Goal: Book appointment/travel/reservation

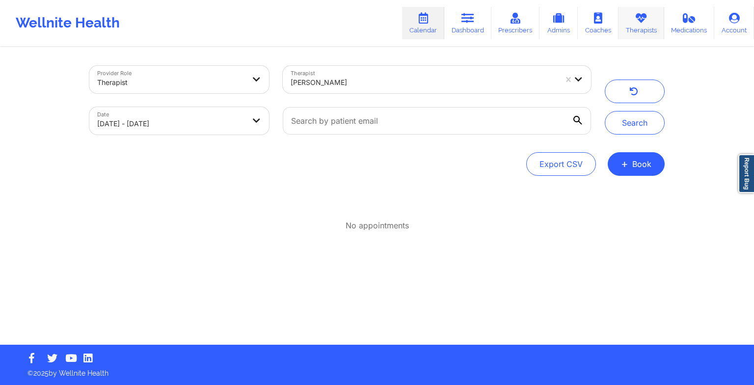
click at [655, 27] on link "Therapists" at bounding box center [642, 23] width 46 height 32
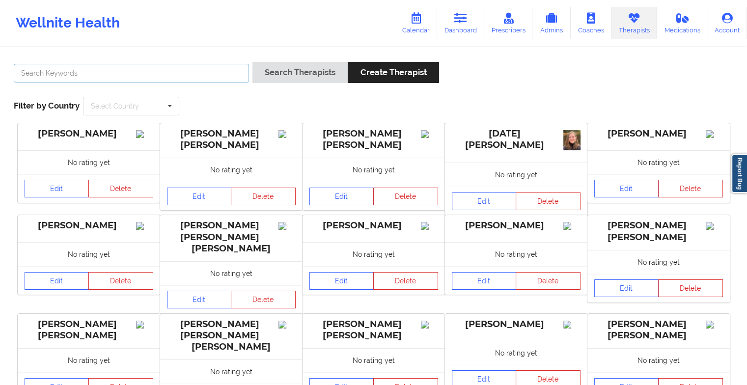
paste input "[PERSON_NAME]"
type input "[PERSON_NAME]"
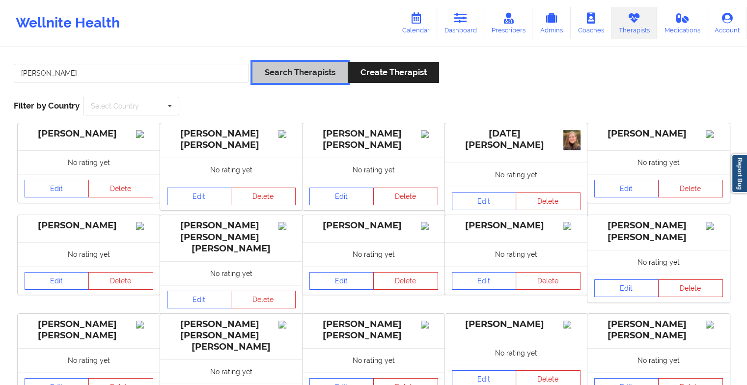
click at [282, 73] on button "Search Therapists" at bounding box center [299, 72] width 95 height 21
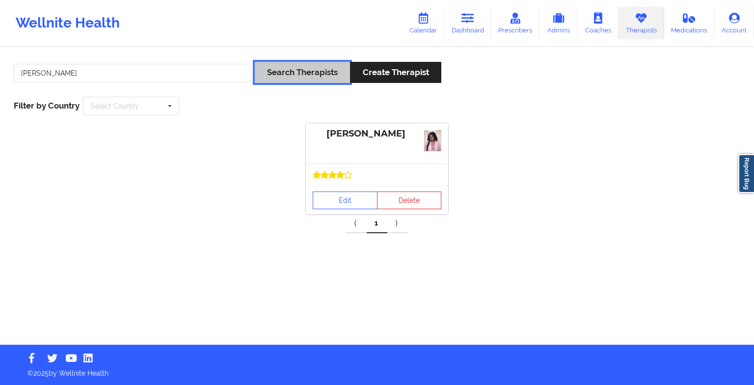
click at [282, 73] on button "Search Therapists" at bounding box center [302, 72] width 95 height 21
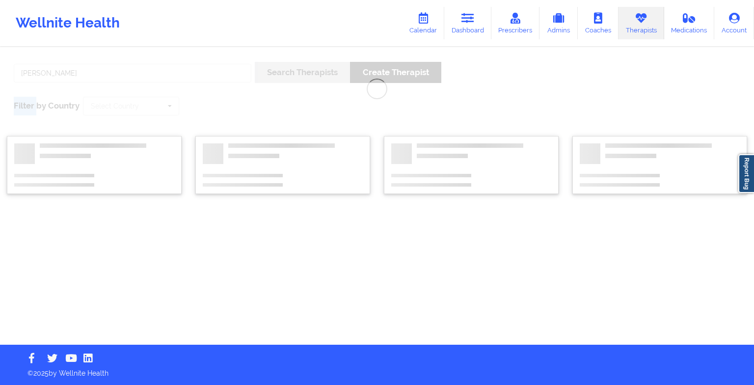
click at [282, 73] on div "[PERSON_NAME] Search Therapists Create Therapist Filter by Country Select Count…" at bounding box center [377, 196] width 754 height 297
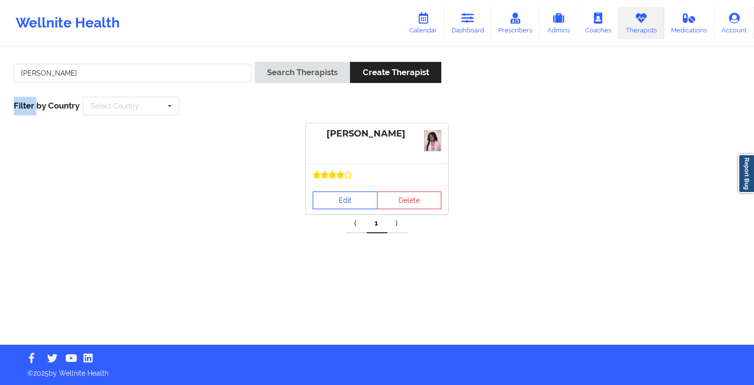
click at [351, 198] on link "Edit" at bounding box center [345, 201] width 65 height 18
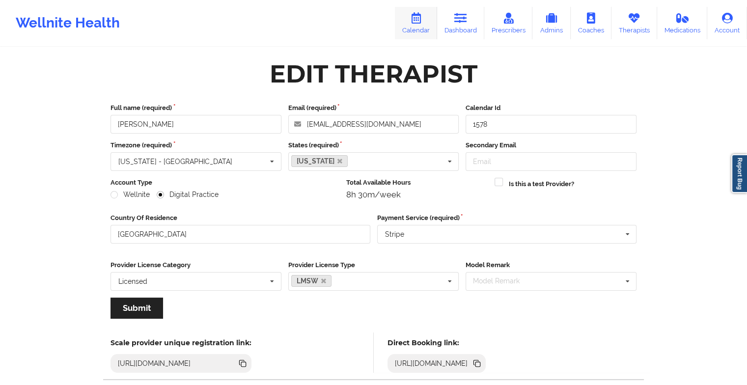
click at [422, 23] on icon at bounding box center [416, 18] width 13 height 11
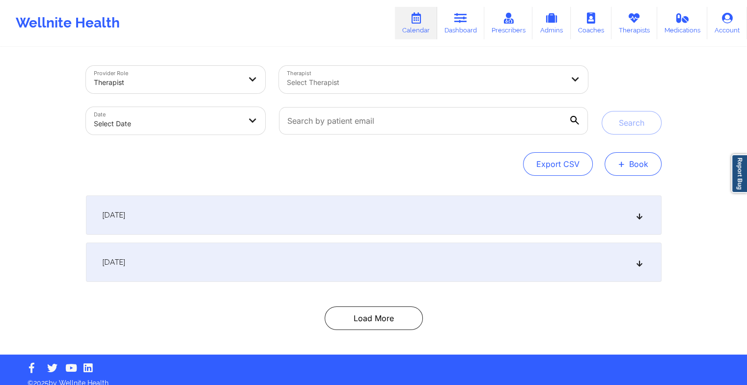
click at [619, 166] on span "+" at bounding box center [621, 163] width 7 height 5
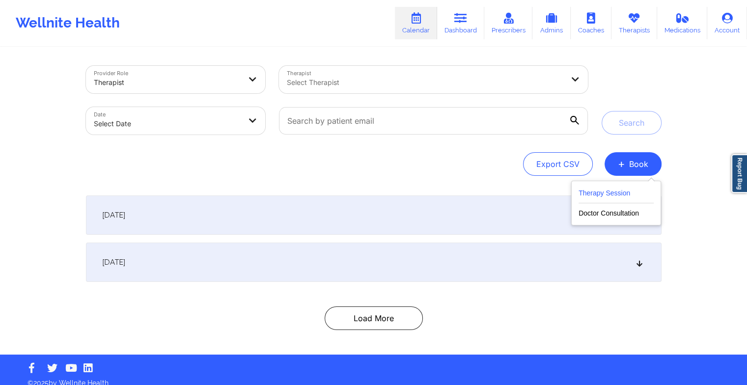
click at [608, 200] on button "Therapy Session" at bounding box center [616, 195] width 75 height 16
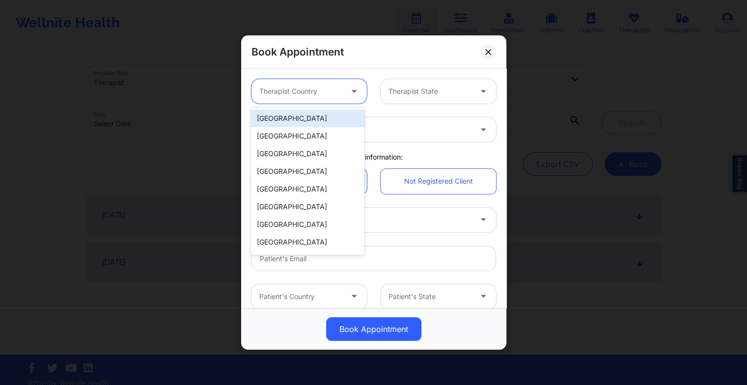
click at [310, 87] on div at bounding box center [300, 91] width 83 height 12
click at [307, 120] on div "[GEOGRAPHIC_DATA]" at bounding box center [307, 119] width 113 height 18
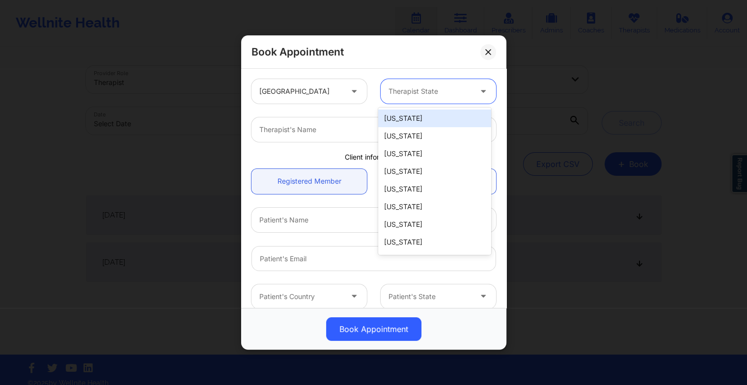
click at [424, 96] on div at bounding box center [429, 91] width 83 height 12
type input "new"
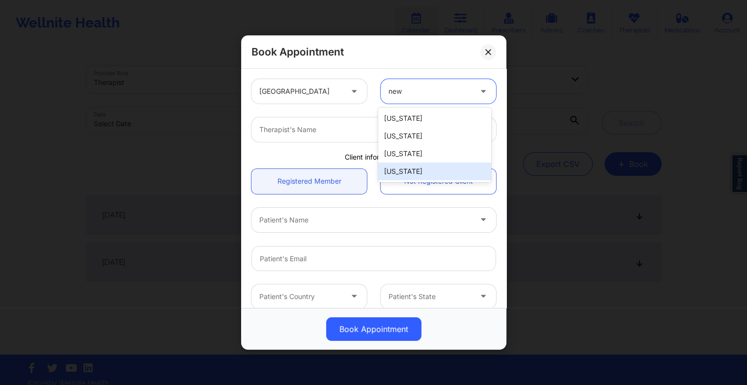
click at [419, 170] on div "[US_STATE]" at bounding box center [434, 172] width 113 height 18
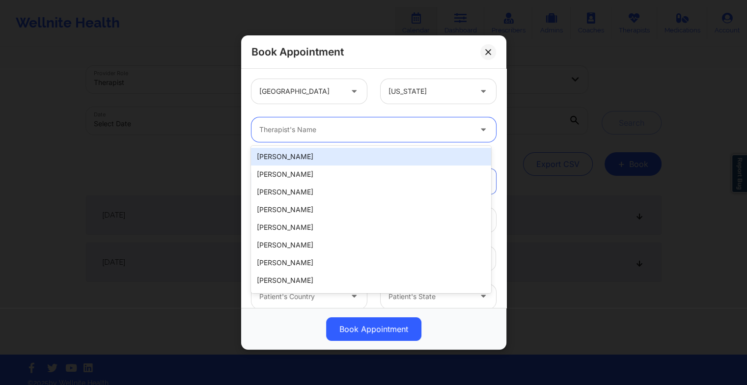
click at [325, 129] on div at bounding box center [365, 130] width 212 height 12
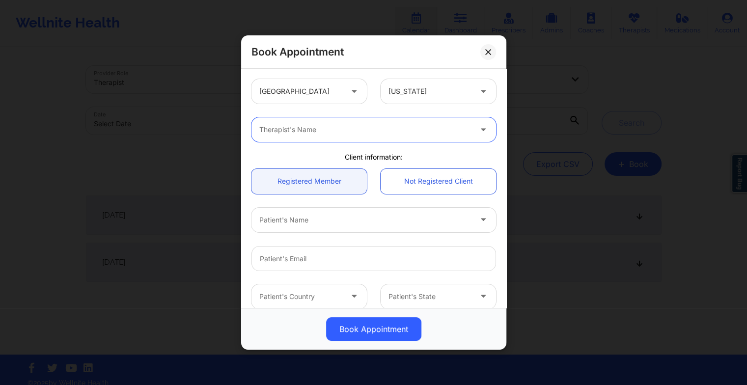
click at [325, 129] on div at bounding box center [365, 130] width 212 height 12
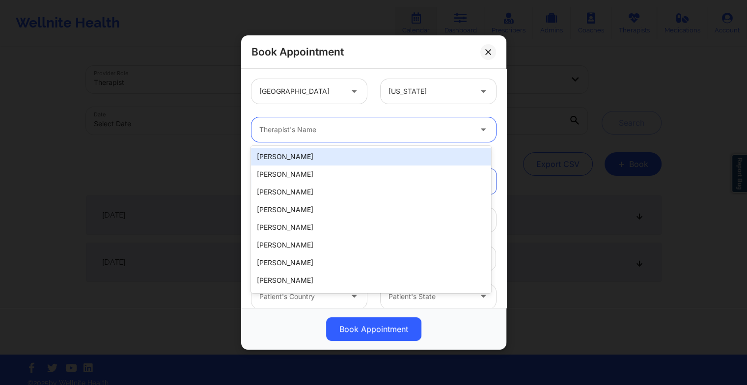
paste input "[PERSON_NAME]"
type input "[PERSON_NAME]"
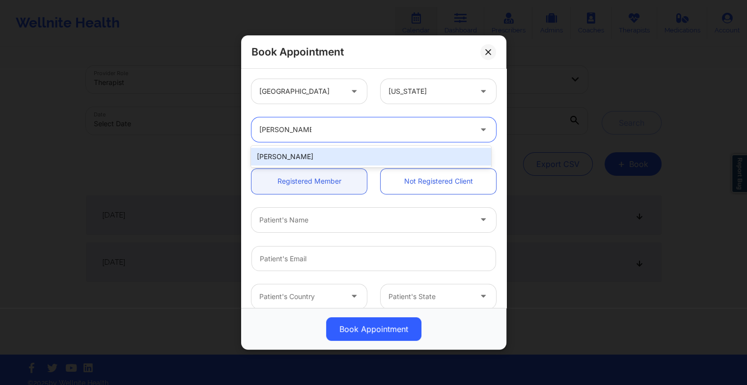
click at [296, 158] on div "[PERSON_NAME]" at bounding box center [371, 157] width 240 height 18
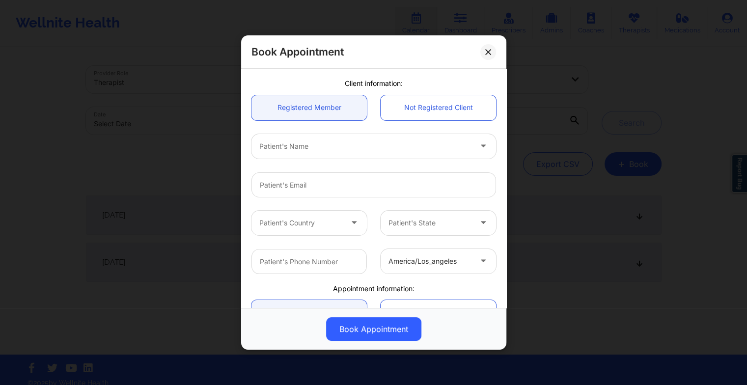
scroll to position [75, 0]
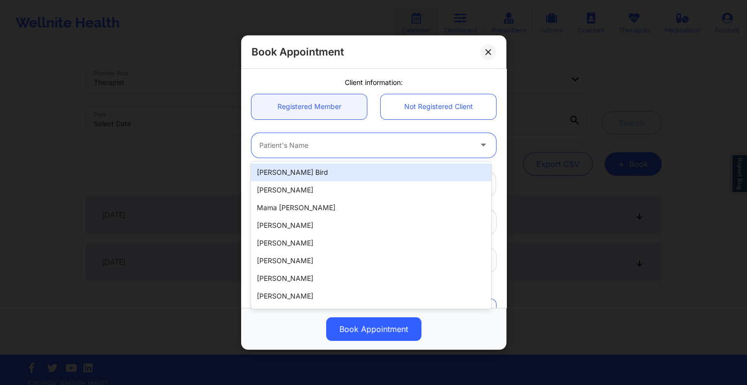
click at [262, 143] on div at bounding box center [365, 145] width 212 height 12
paste input "[PERSON_NAME]"
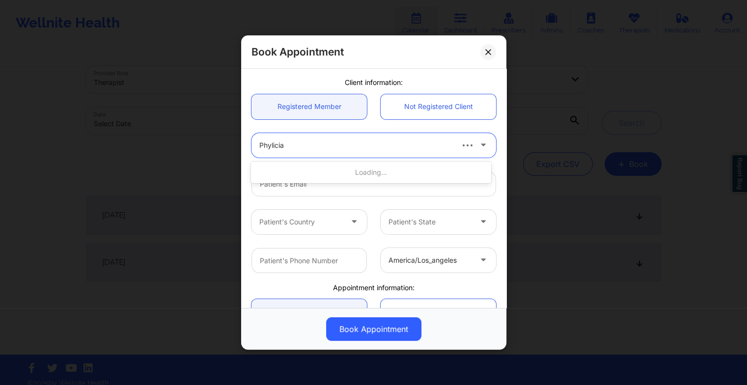
type input "Phylicia"
click at [304, 172] on div "[PERSON_NAME]" at bounding box center [371, 173] width 240 height 18
type input "[EMAIL_ADDRESS][DOMAIN_NAME]"
type input "[PHONE_NUMBER]"
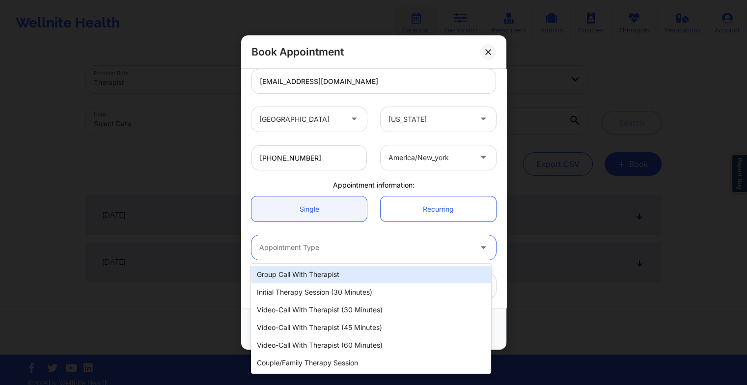
click at [280, 247] on div at bounding box center [365, 248] width 212 height 12
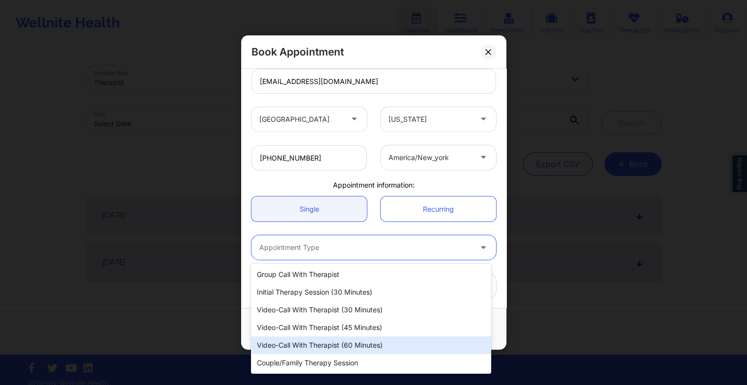
click at [332, 345] on div "Video-Call with Therapist (60 minutes)" at bounding box center [371, 345] width 240 height 18
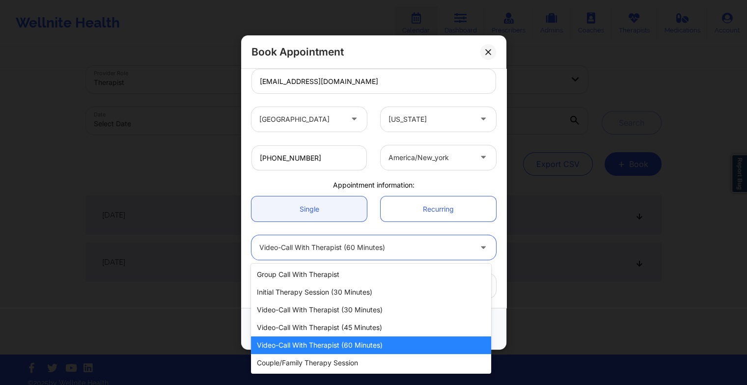
click at [369, 253] on div "Video-Call with Therapist (60 minutes)" at bounding box center [365, 247] width 212 height 25
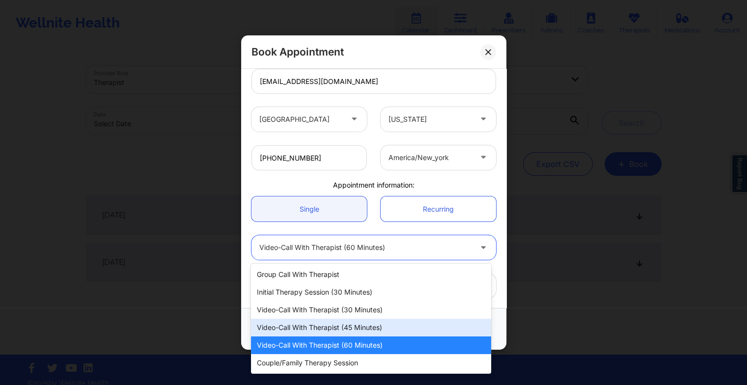
click at [366, 322] on div "Video-Call with Therapist (45 minutes)" at bounding box center [371, 328] width 240 height 18
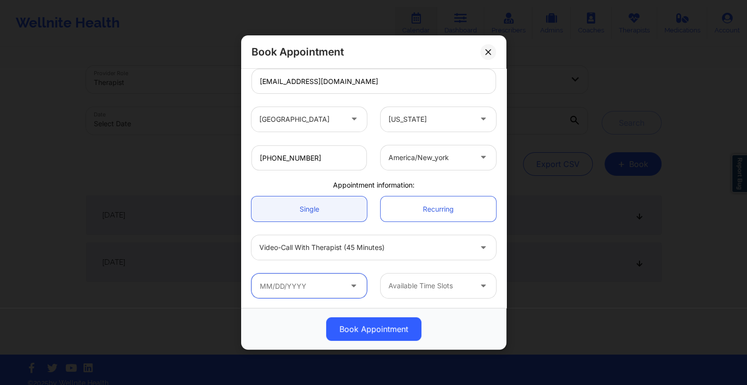
click at [325, 281] on input "text" at bounding box center [308, 286] width 115 height 25
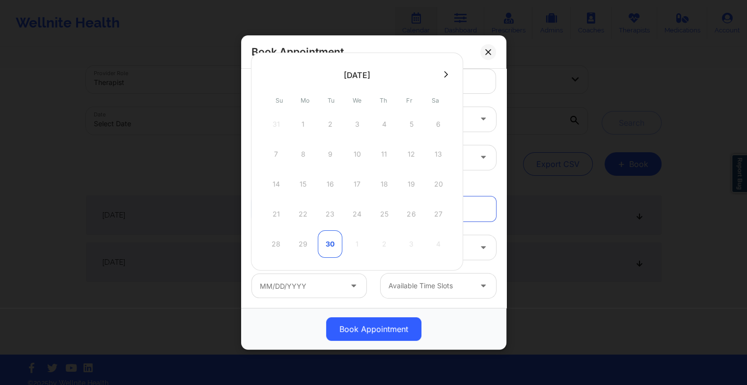
click at [325, 241] on div "30" at bounding box center [330, 244] width 25 height 28
type input "[DATE]"
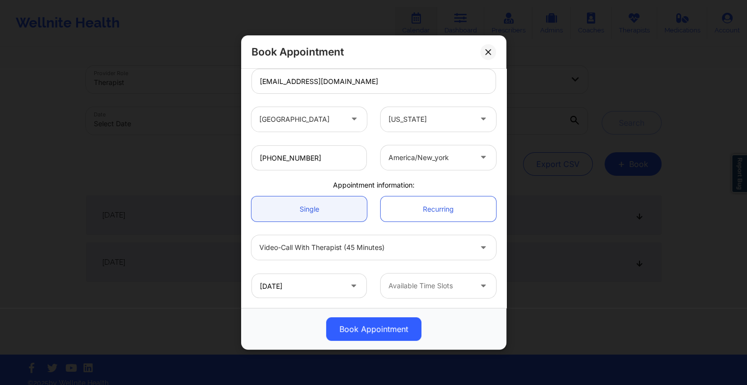
click at [436, 283] on div at bounding box center [429, 286] width 83 height 12
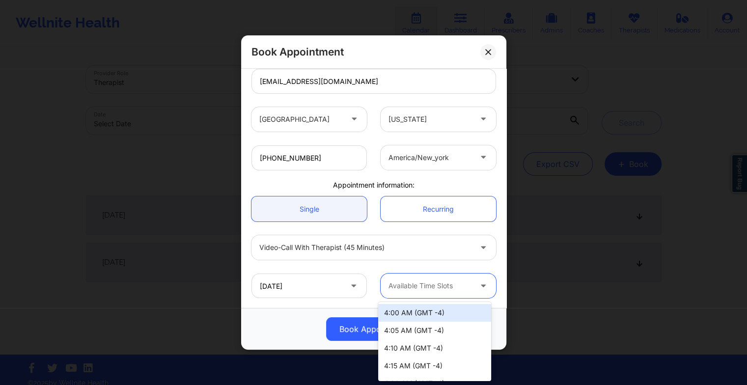
click at [423, 285] on div at bounding box center [429, 286] width 83 height 12
click at [418, 308] on div "4:00 AM (GMT -4)" at bounding box center [434, 313] width 113 height 18
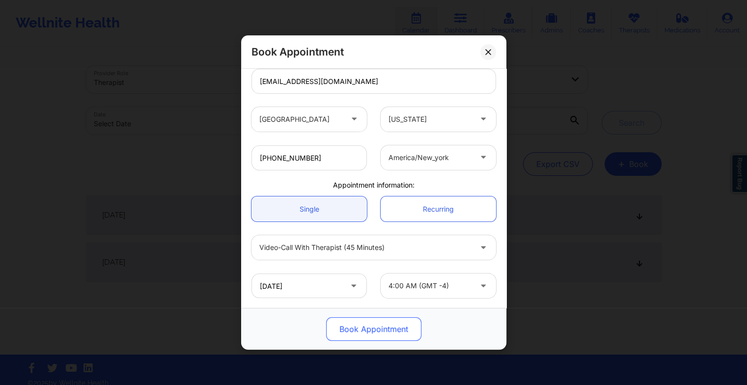
click at [379, 335] on button "Book Appointment" at bounding box center [373, 329] width 95 height 24
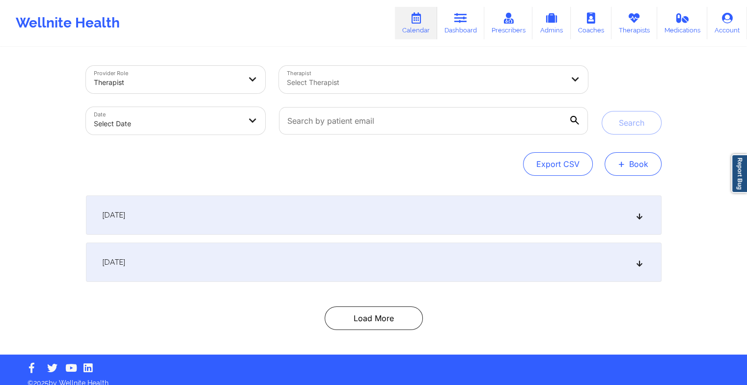
click at [629, 170] on button "+ Book" at bounding box center [633, 164] width 57 height 24
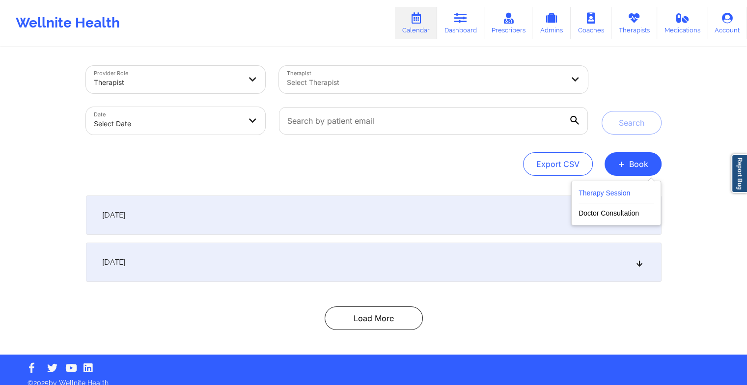
click at [612, 200] on button "Therapy Session" at bounding box center [616, 195] width 75 height 16
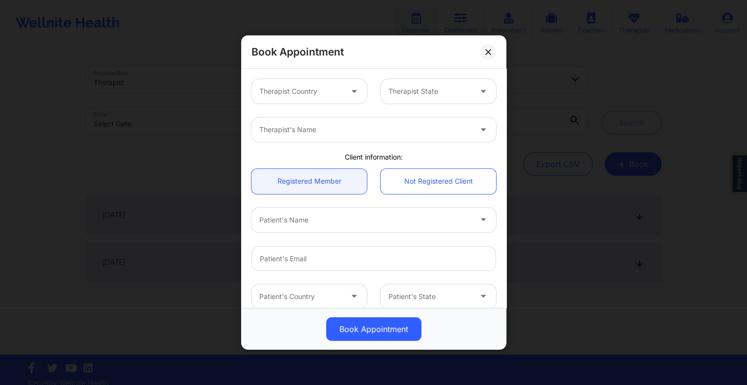
click at [328, 94] on div at bounding box center [300, 91] width 83 height 12
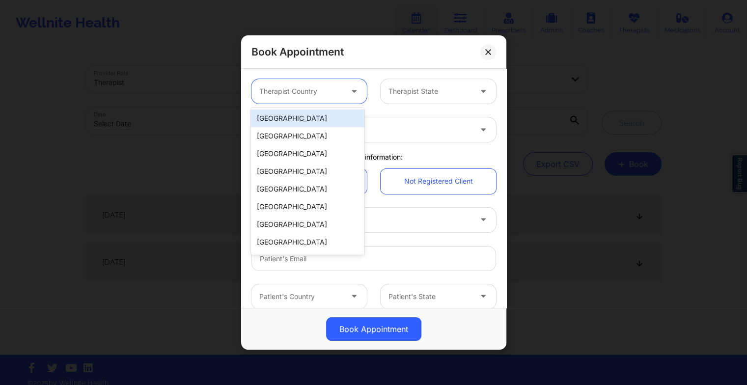
click at [305, 120] on div "[GEOGRAPHIC_DATA]" at bounding box center [307, 119] width 113 height 18
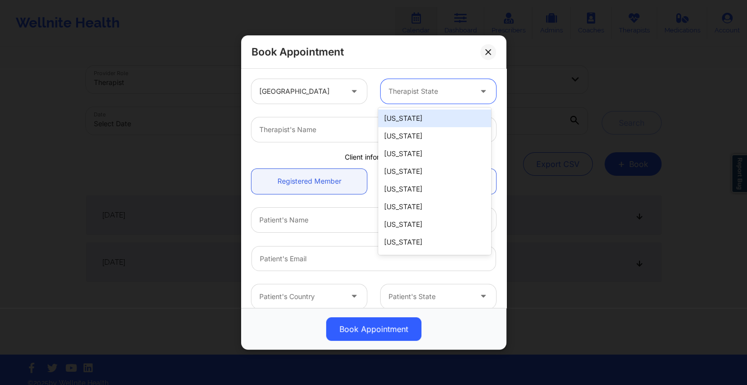
click at [404, 91] on div at bounding box center [429, 91] width 83 height 12
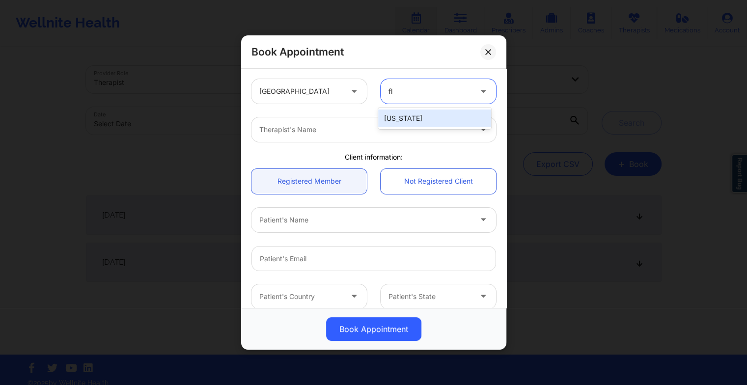
type input "flo"
click at [408, 114] on div "[US_STATE]" at bounding box center [434, 119] width 113 height 18
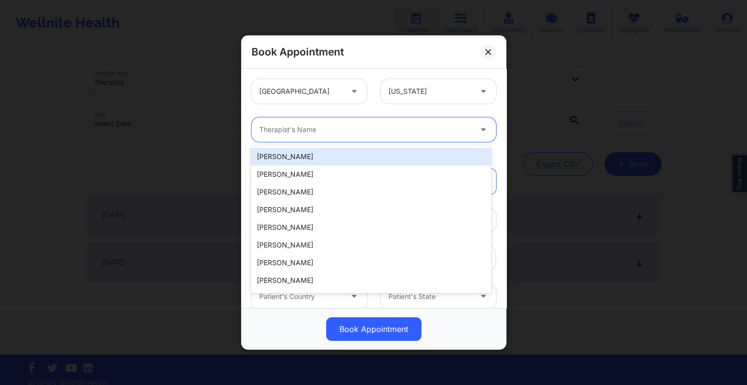
click at [357, 126] on div at bounding box center [365, 130] width 212 height 12
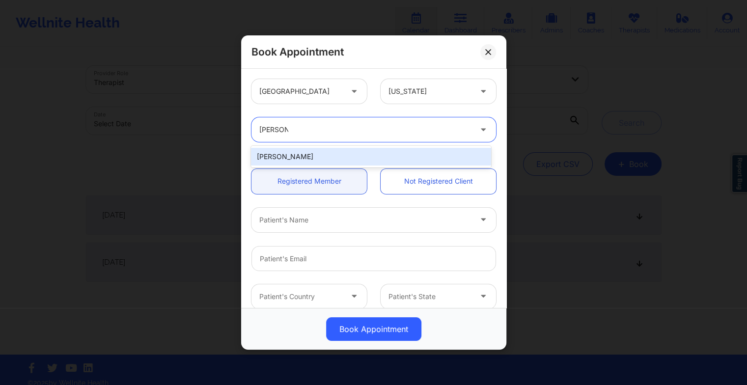
type input "[PERSON_NAME]"
click at [316, 159] on div "[PERSON_NAME]" at bounding box center [371, 157] width 240 height 18
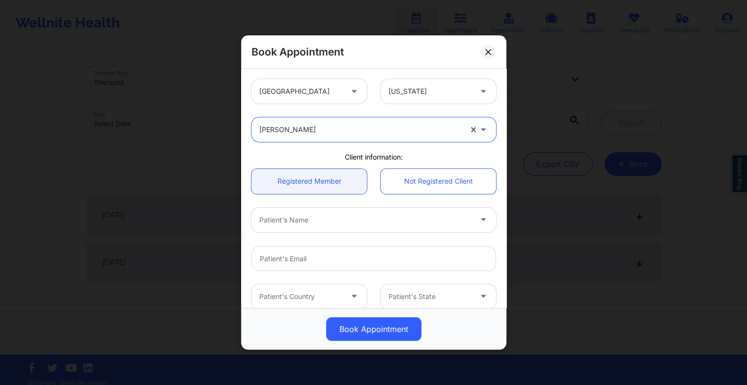
click at [312, 217] on div at bounding box center [365, 220] width 212 height 12
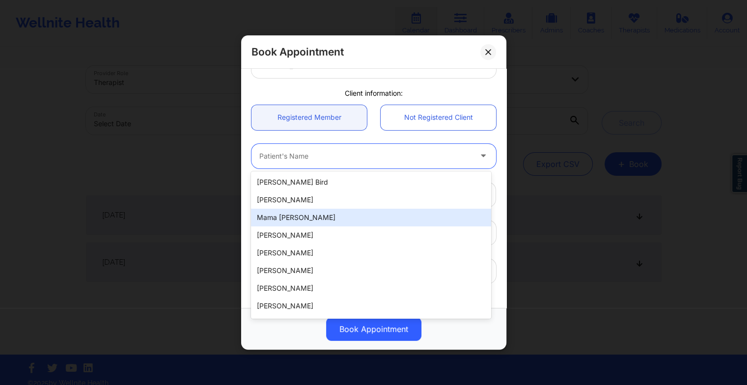
scroll to position [67, 0]
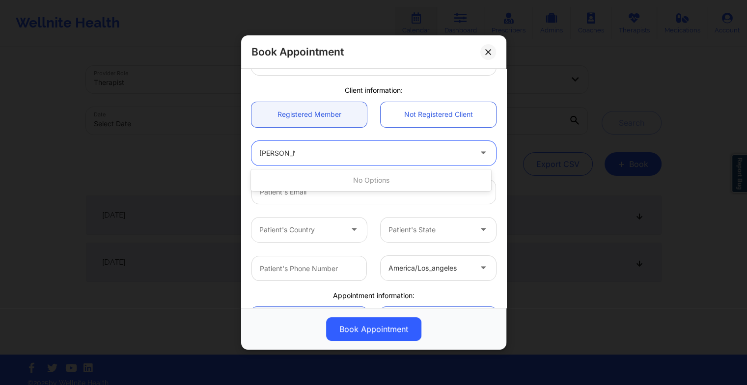
type input "[PERSON_NAME]"
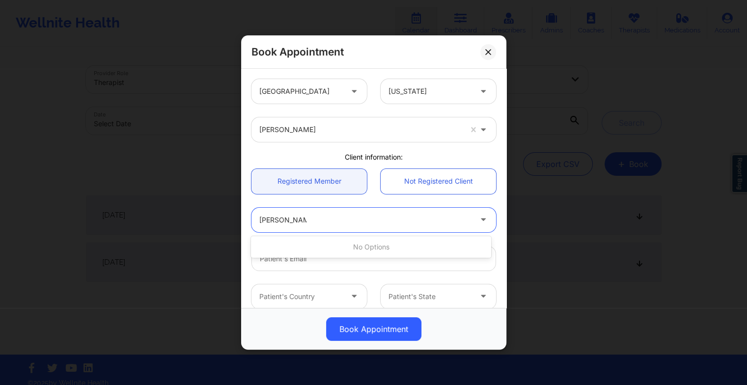
type input "[PERSON_NAME]"
type input "lara da"
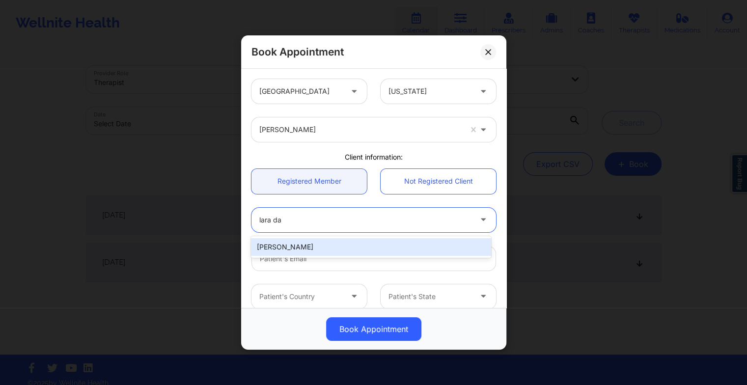
click at [400, 242] on div "[PERSON_NAME]" at bounding box center [371, 247] width 240 height 18
type input "[EMAIL_ADDRESS][DOMAIN_NAME]"
type input "[PHONE_NUMBER]"
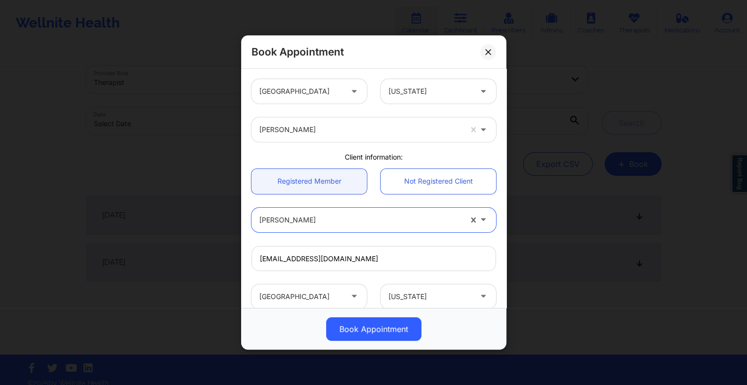
scroll to position [177, 0]
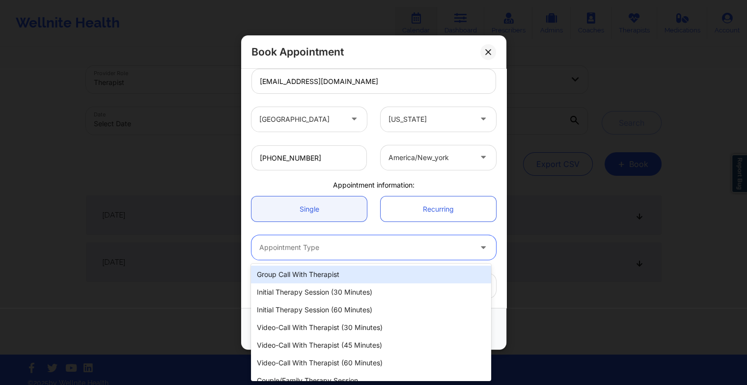
click at [314, 248] on div at bounding box center [365, 248] width 212 height 12
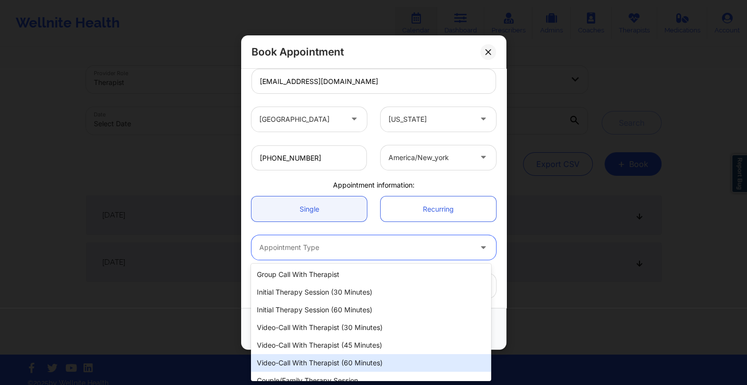
click at [340, 360] on div "Video-Call with Therapist (60 minutes)" at bounding box center [371, 363] width 240 height 18
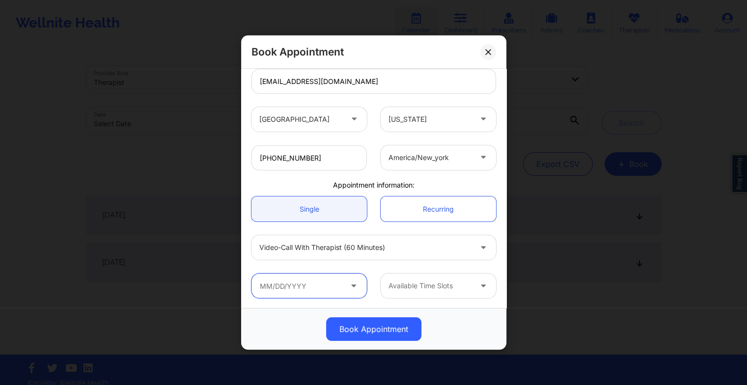
click at [318, 283] on input "text" at bounding box center [308, 286] width 115 height 25
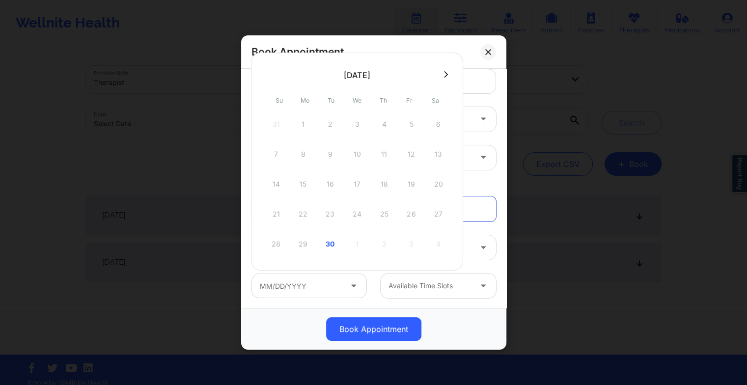
click at [441, 73] on button at bounding box center [446, 74] width 10 height 8
click at [357, 182] on div "15" at bounding box center [357, 184] width 25 height 28
type input "[DATE]"
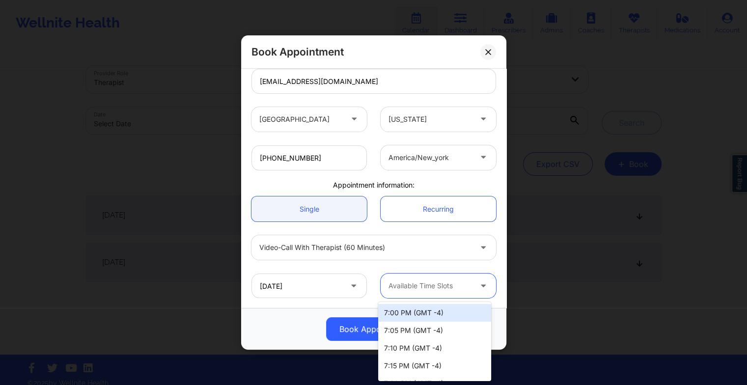
click at [422, 293] on div "Available Time Slots" at bounding box center [427, 286] width 92 height 25
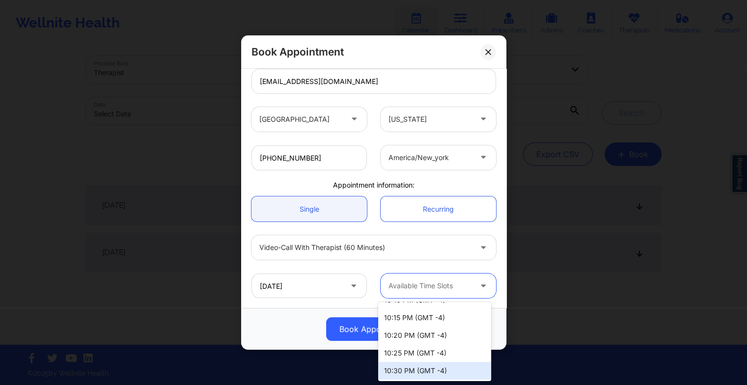
click at [433, 367] on div "10:30 PM (GMT -4)" at bounding box center [434, 371] width 113 height 18
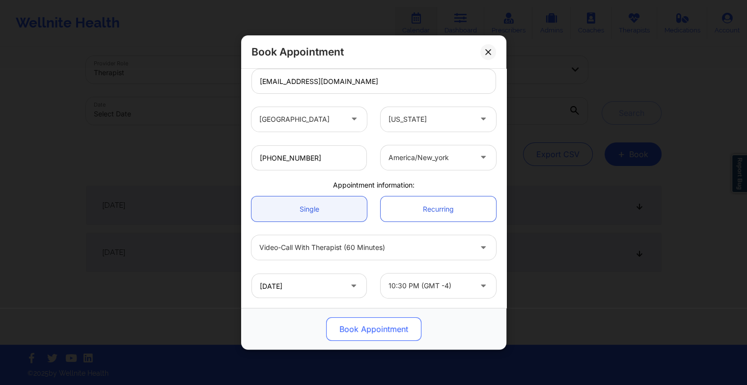
click at [378, 331] on button "Book Appointment" at bounding box center [373, 329] width 95 height 24
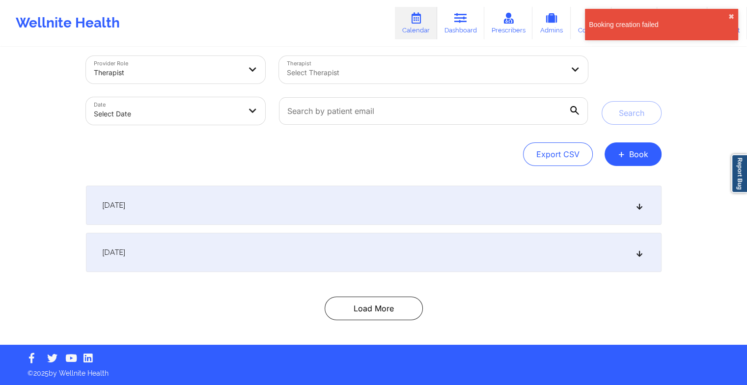
click at [727, 21] on div "Booking creation failed" at bounding box center [658, 25] width 139 height 10
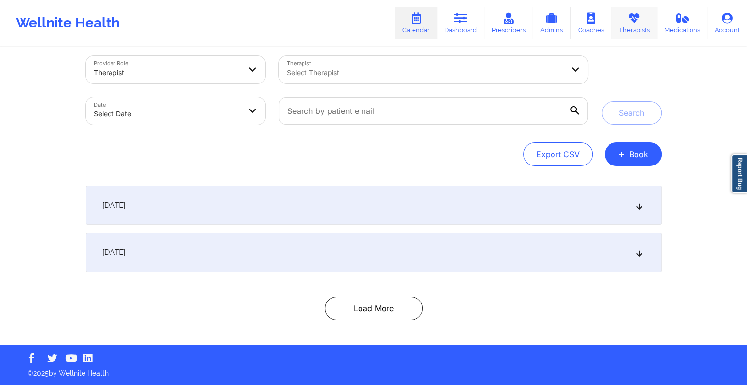
click at [624, 29] on link "Therapists" at bounding box center [634, 23] width 46 height 32
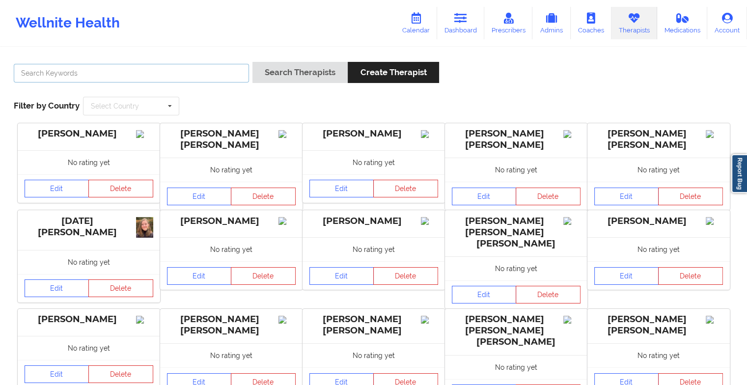
click at [191, 72] on input "text" at bounding box center [131, 73] width 235 height 19
click at [252, 62] on button "Search Therapists" at bounding box center [299, 72] width 95 height 21
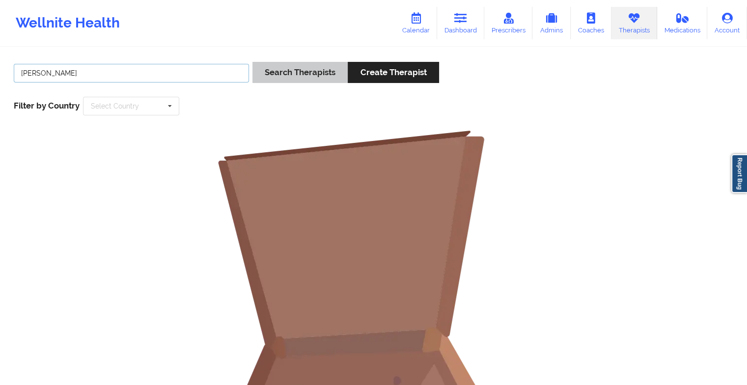
type input "[PERSON_NAME]"
click at [293, 78] on button "Search Therapists" at bounding box center [299, 72] width 95 height 21
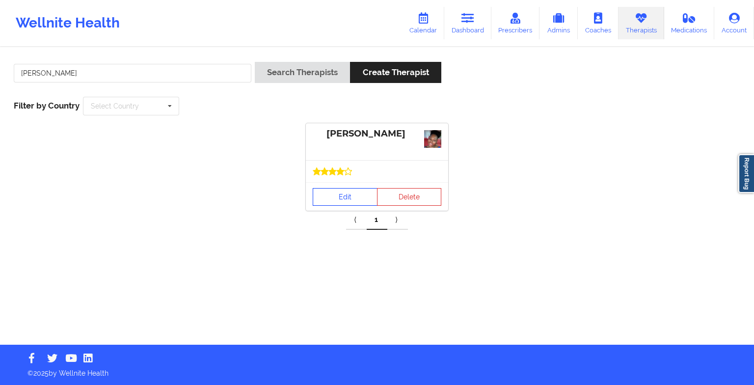
click at [357, 200] on link "Edit" at bounding box center [345, 197] width 65 height 18
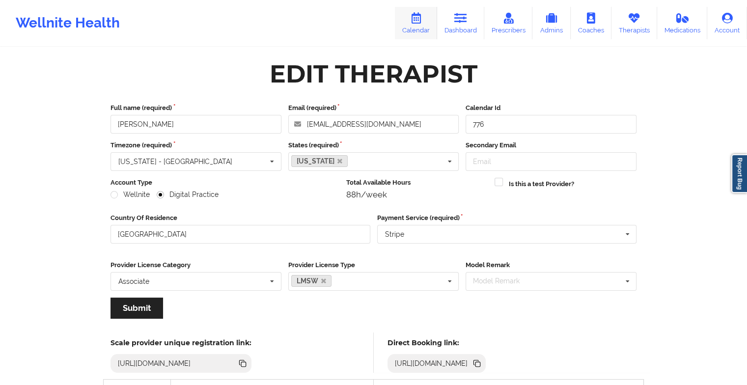
click at [423, 26] on link "Calendar" at bounding box center [416, 23] width 42 height 32
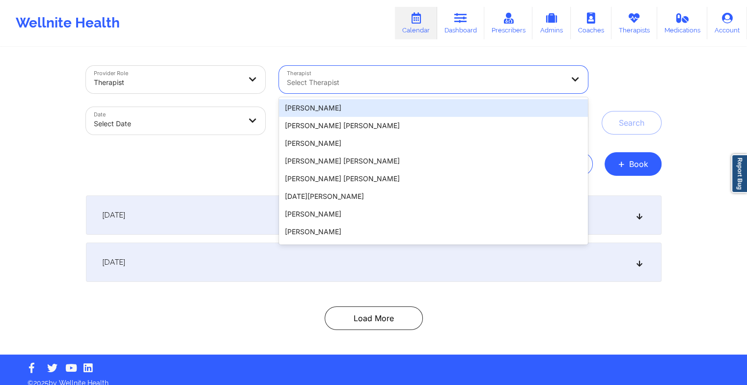
click at [446, 79] on div at bounding box center [425, 83] width 276 height 12
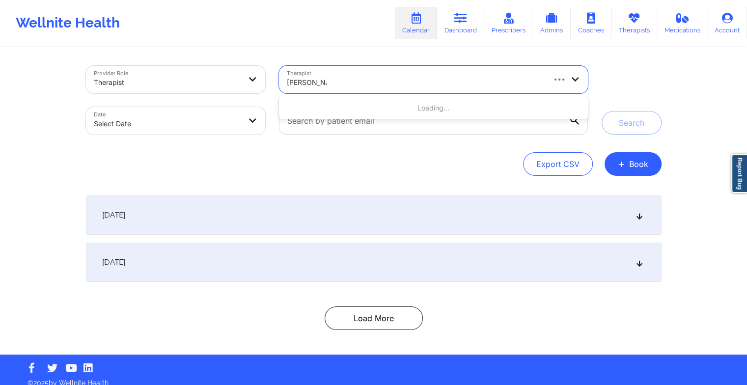
type input "[PERSON_NAME]"
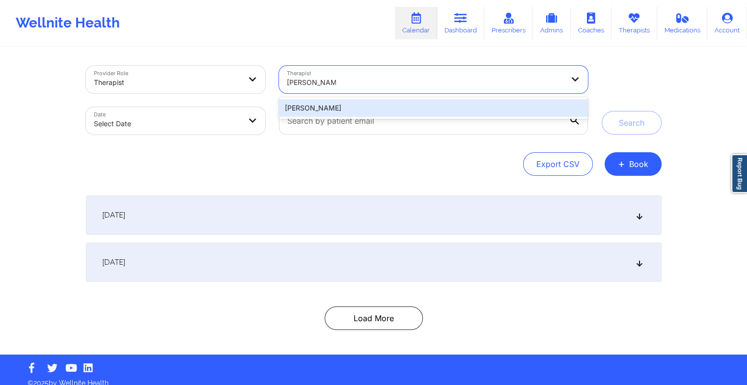
click at [351, 113] on div "[PERSON_NAME]" at bounding box center [433, 108] width 308 height 18
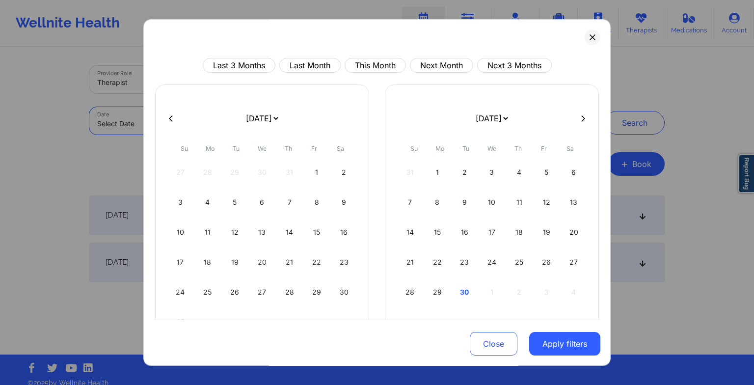
click at [185, 128] on body "Wellnite Health Calendar Dashboard Prescribers Admins Coaches Therapists Medica…" at bounding box center [377, 192] width 754 height 385
select select "2025-8"
select select "2025-9"
click at [240, 283] on div "30" at bounding box center [234, 292] width 25 height 28
select select "2025-8"
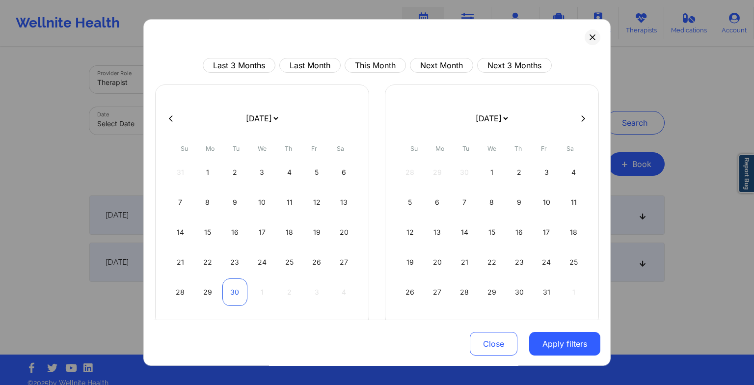
select select "2025-9"
select select "2025-8"
select select "2025-9"
select select "2025-8"
select select "2025-9"
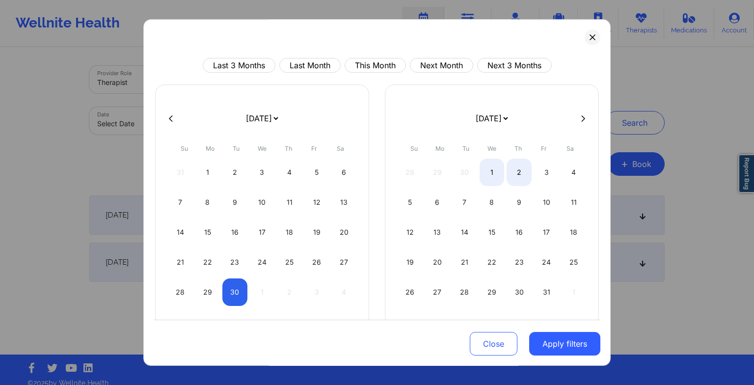
click at [503, 172] on div "28 29 30 1 2 3 4" at bounding box center [492, 173] width 189 height 28
select select "2025-8"
select select "2025-9"
click at [496, 172] on div "1" at bounding box center [492, 173] width 25 height 28
select select "2025-8"
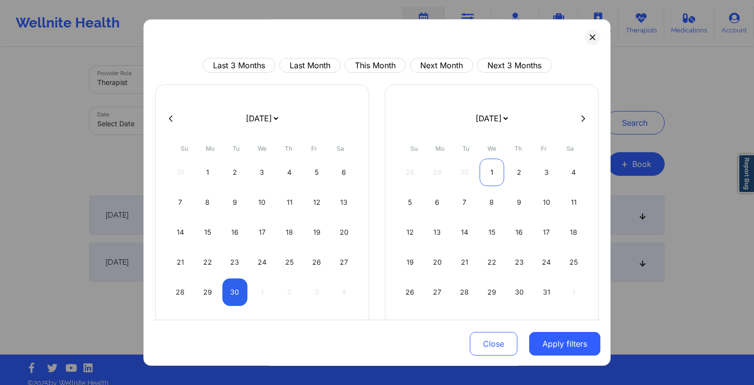
select select "2025-9"
click at [546, 348] on button "Apply filters" at bounding box center [564, 344] width 71 height 24
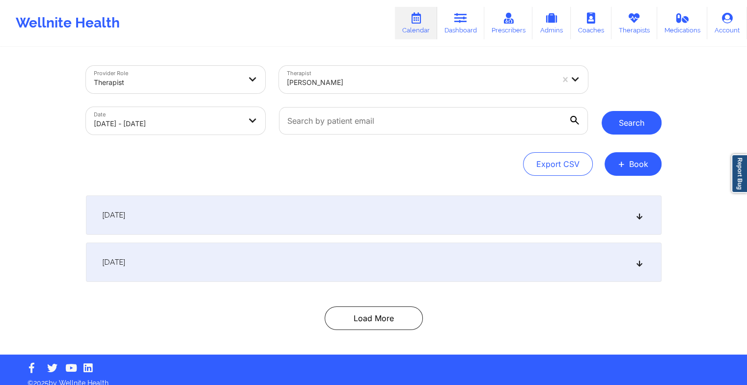
click at [613, 130] on button "Search" at bounding box center [632, 123] width 60 height 24
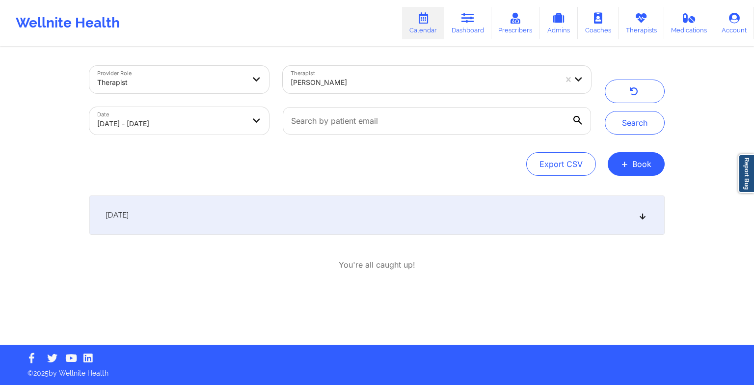
click at [456, 222] on div "[DATE]" at bounding box center [377, 214] width 576 height 39
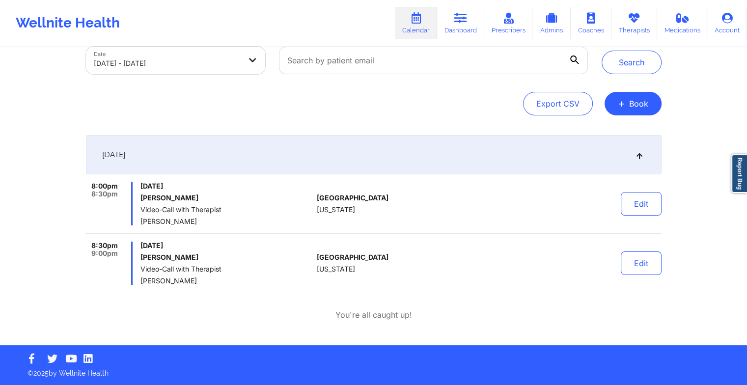
scroll to position [60, 0]
click at [629, 205] on button "Edit" at bounding box center [641, 204] width 41 height 24
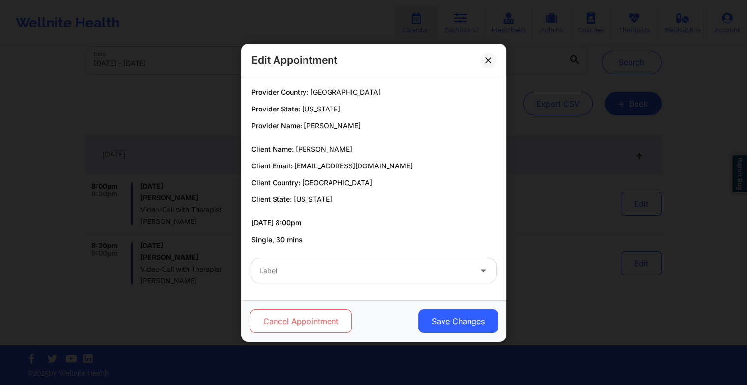
click at [283, 319] on button "Cancel Appointment" at bounding box center [300, 321] width 102 height 24
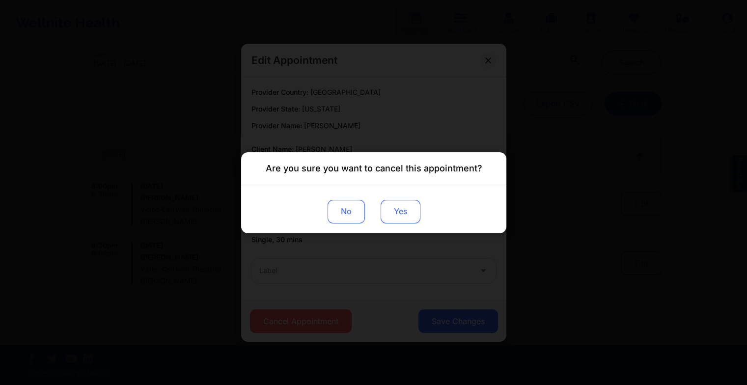
click at [408, 211] on button "Yes" at bounding box center [400, 211] width 40 height 24
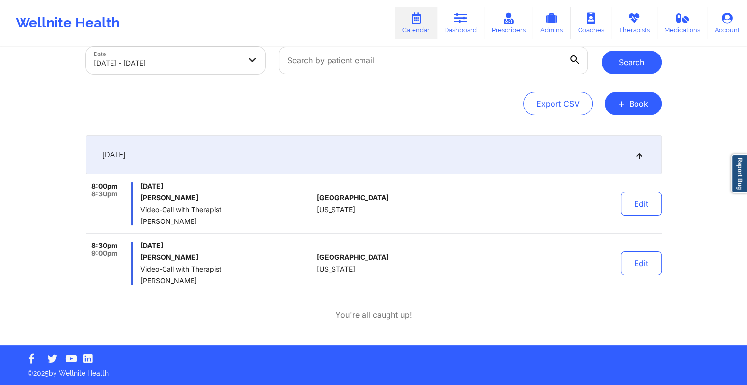
click at [611, 71] on button "Search" at bounding box center [632, 63] width 60 height 24
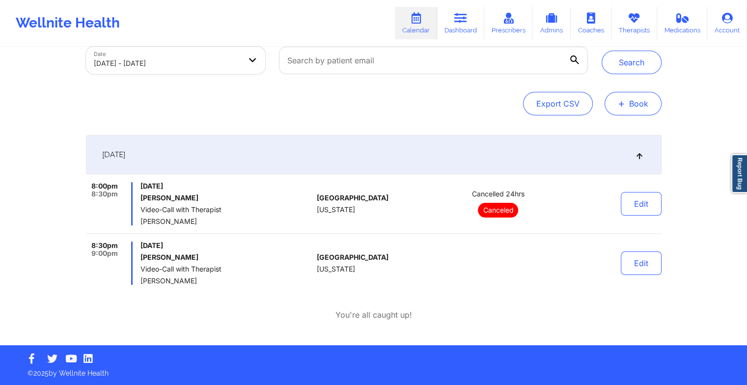
click at [634, 110] on button "+ Book" at bounding box center [633, 104] width 57 height 24
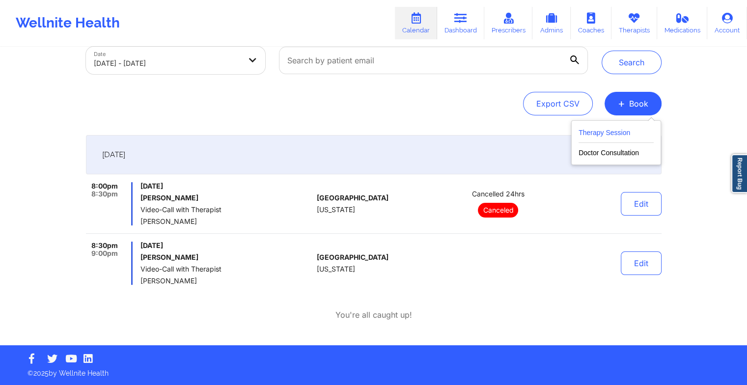
click at [623, 136] on button "Therapy Session" at bounding box center [616, 135] width 75 height 16
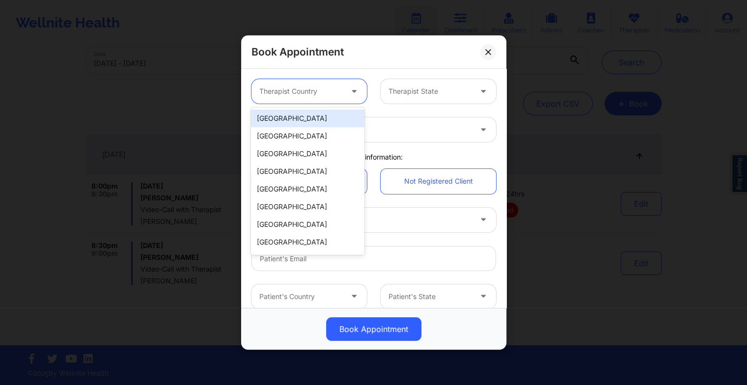
click at [349, 85] on icon at bounding box center [354, 89] width 10 height 8
click at [316, 125] on div "[GEOGRAPHIC_DATA]" at bounding box center [307, 119] width 113 height 18
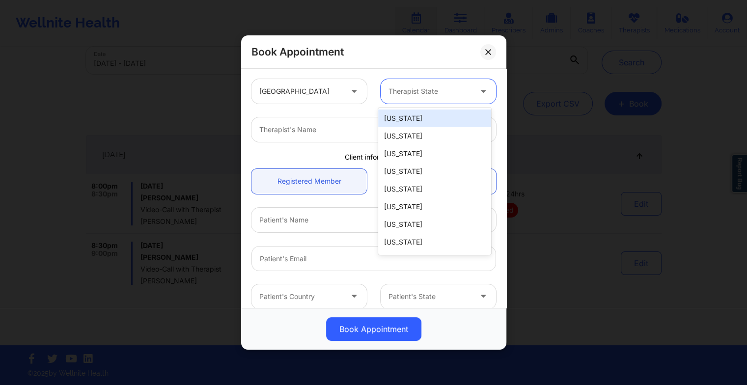
click at [389, 100] on div "Therapist State" at bounding box center [427, 91] width 92 height 25
type input "new"
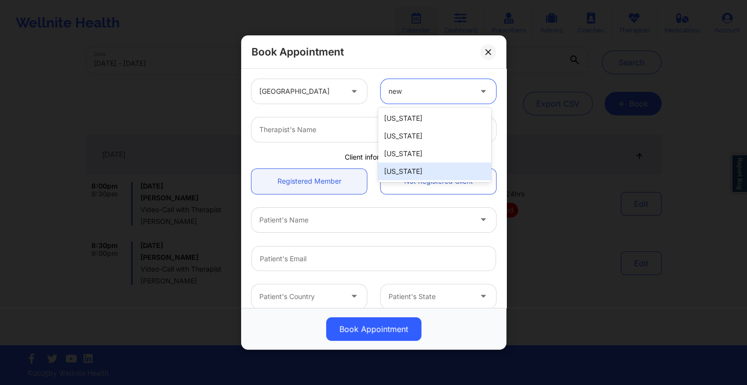
click at [407, 168] on div "[US_STATE]" at bounding box center [434, 172] width 113 height 18
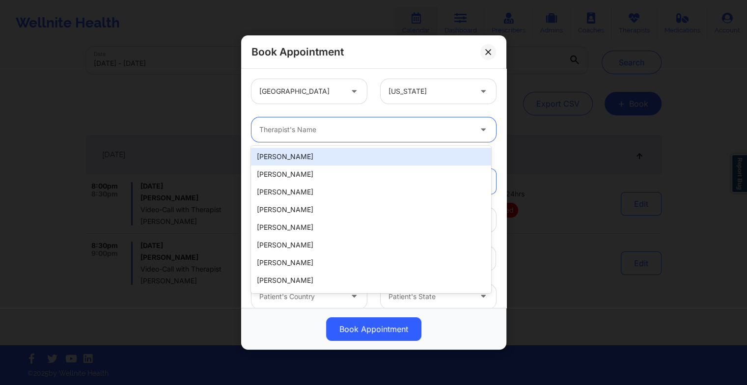
click at [282, 132] on div at bounding box center [365, 130] width 212 height 12
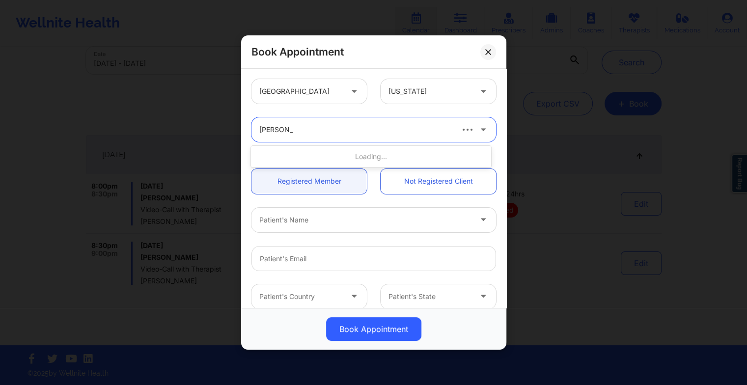
type input "[PERSON_NAME]"
click at [290, 160] on div "[PERSON_NAME]" at bounding box center [371, 157] width 240 height 18
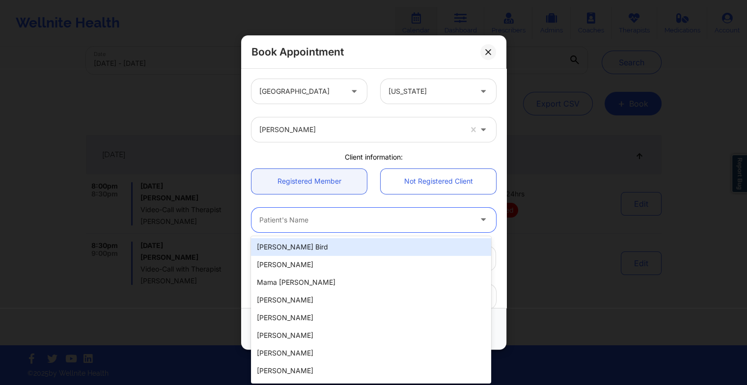
click at [266, 224] on div at bounding box center [365, 220] width 212 height 12
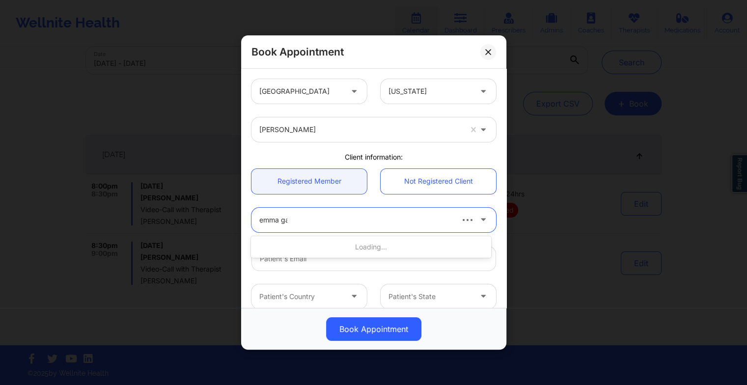
type input "[PERSON_NAME]"
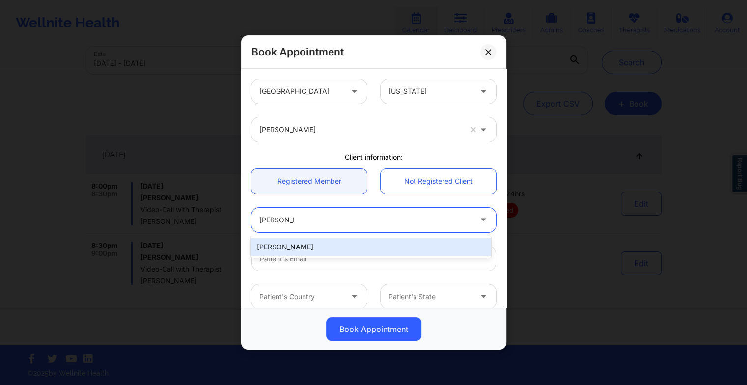
click at [282, 244] on div "[PERSON_NAME]" at bounding box center [371, 247] width 240 height 18
type input "[EMAIL_ADDRESS][DOMAIN_NAME]"
type input "[PHONE_NUMBER]"
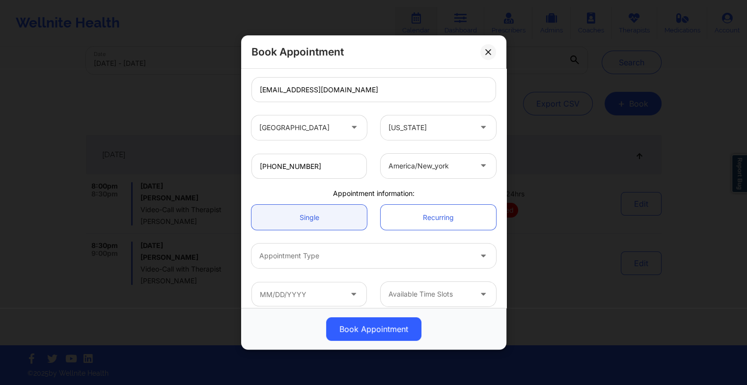
scroll to position [177, 0]
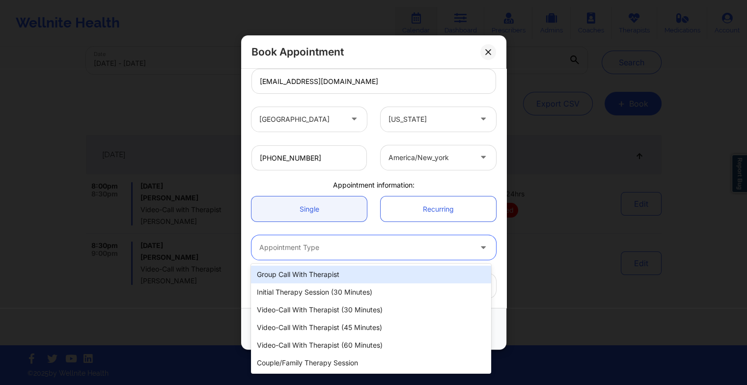
click at [326, 245] on div at bounding box center [365, 248] width 212 height 12
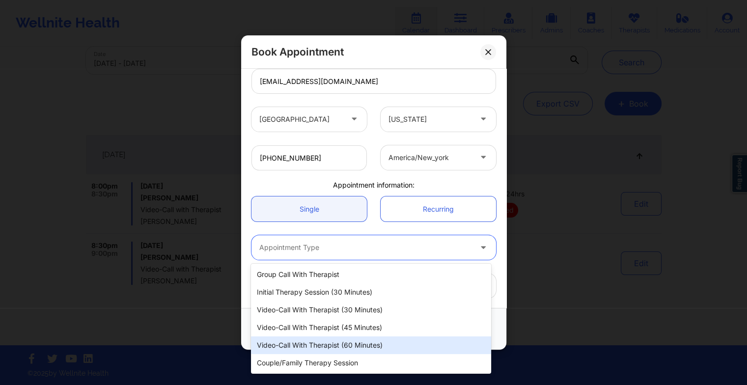
click at [334, 338] on div "Video-Call with Therapist (60 minutes)" at bounding box center [371, 345] width 240 height 18
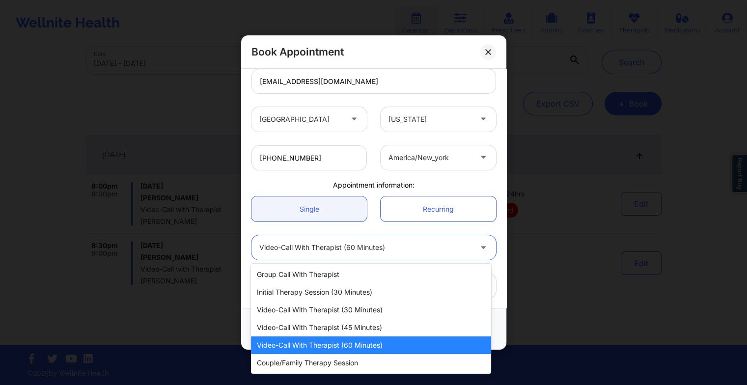
click at [348, 246] on div at bounding box center [365, 248] width 212 height 12
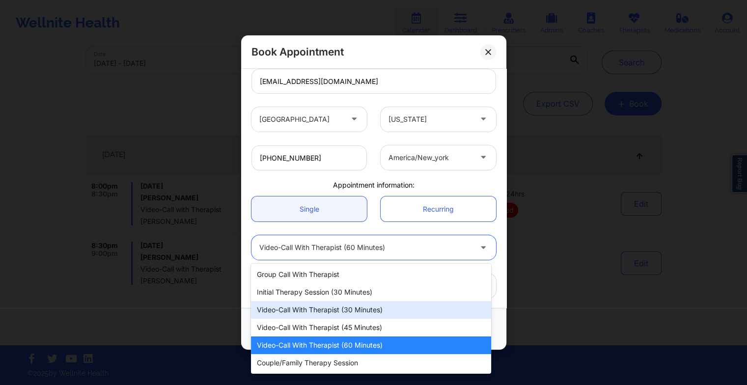
click at [330, 307] on div "Video-Call with Therapist (30 minutes)" at bounding box center [371, 310] width 240 height 18
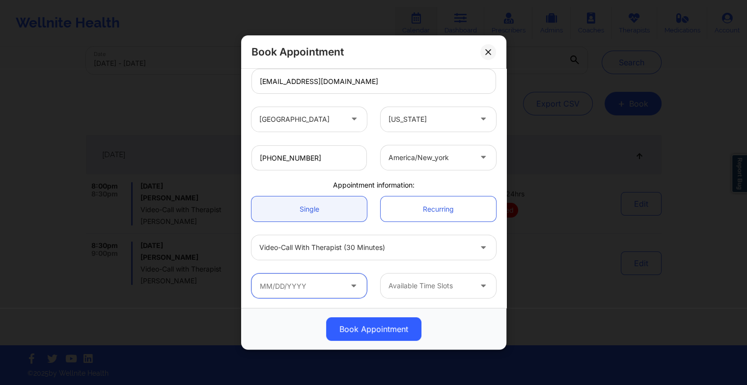
click at [334, 291] on input "text" at bounding box center [308, 286] width 115 height 25
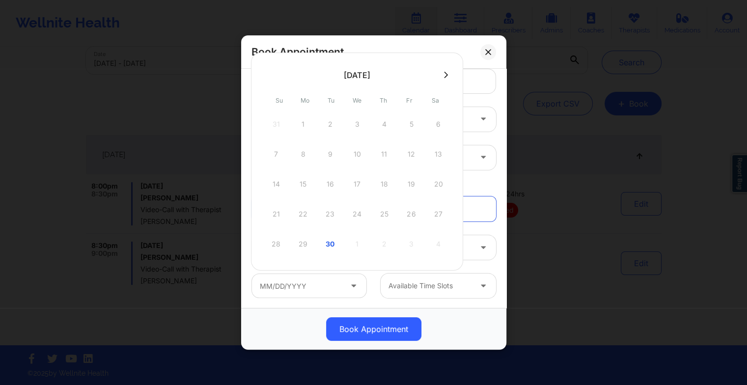
click at [443, 77] on button at bounding box center [446, 75] width 10 height 8
click at [359, 126] on div "1" at bounding box center [357, 124] width 25 height 28
type input "[DATE]"
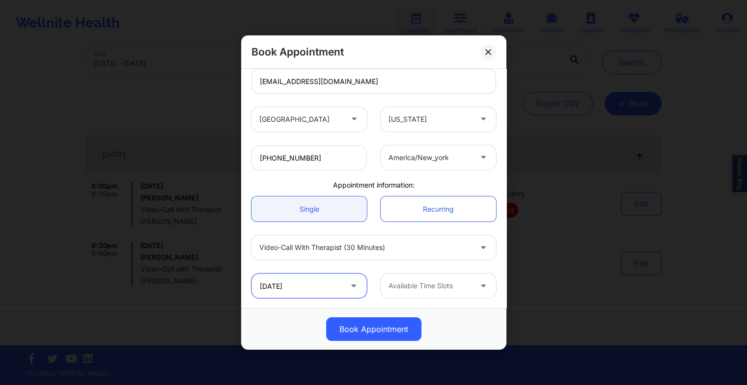
click at [332, 279] on input "[DATE]" at bounding box center [308, 286] width 115 height 25
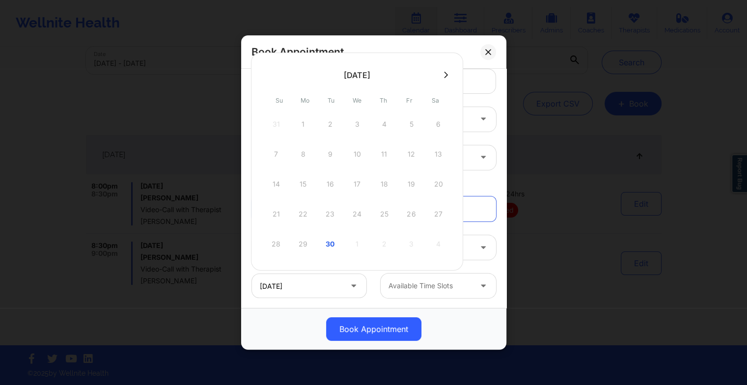
click at [442, 72] on button at bounding box center [446, 75] width 10 height 8
click at [356, 128] on div "1" at bounding box center [357, 124] width 25 height 28
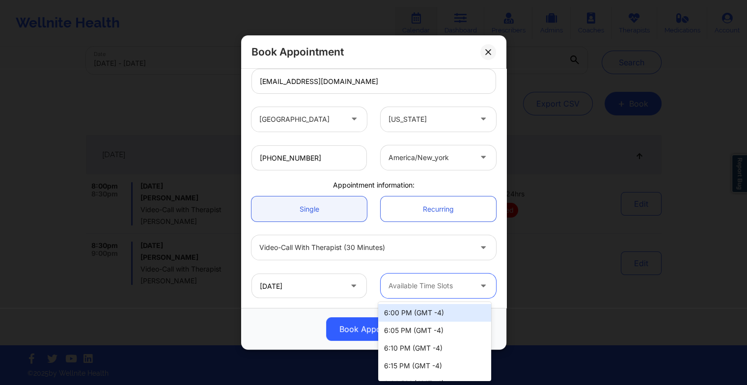
click at [418, 287] on div at bounding box center [429, 286] width 83 height 12
click at [434, 287] on div at bounding box center [429, 286] width 83 height 12
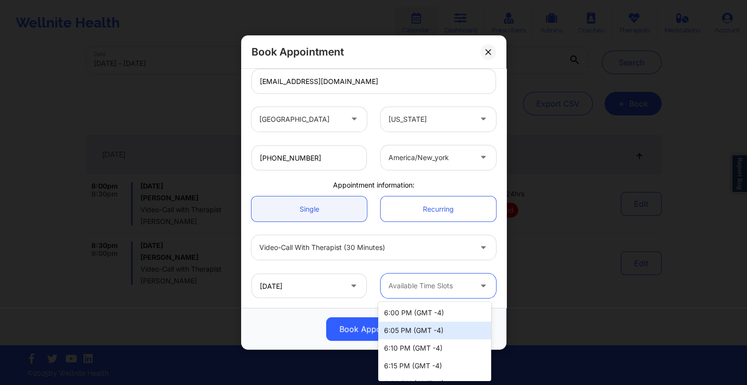
scroll to position [0, 0]
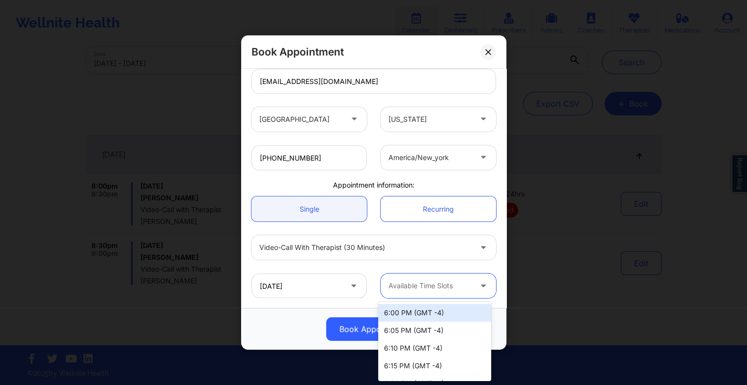
click at [429, 289] on div at bounding box center [429, 286] width 83 height 12
click at [419, 281] on div at bounding box center [429, 286] width 83 height 12
click at [408, 314] on div "6:00 PM (GMT -4)" at bounding box center [434, 313] width 113 height 18
click at [435, 282] on div at bounding box center [429, 286] width 83 height 12
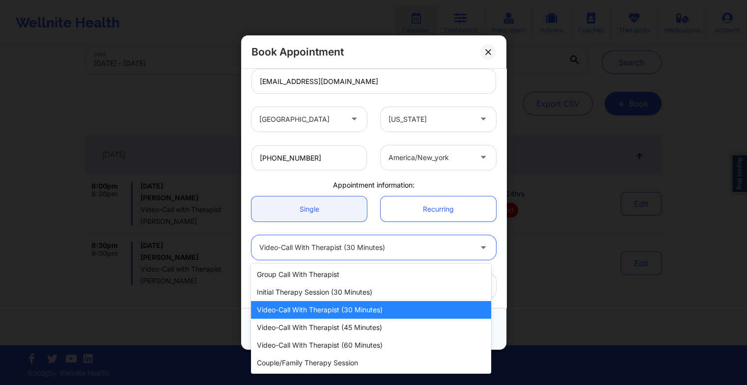
click at [292, 246] on div at bounding box center [365, 248] width 212 height 12
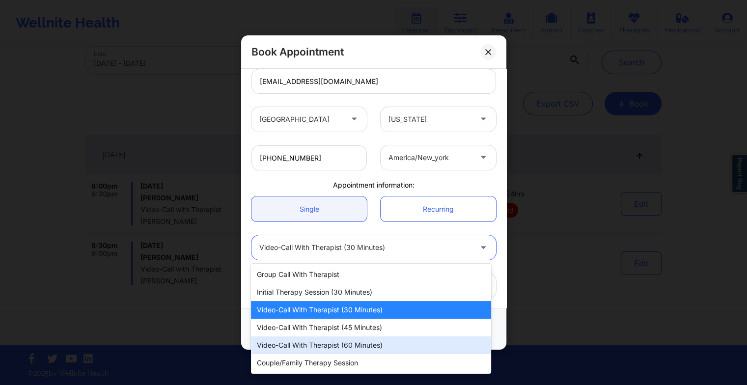
click at [311, 350] on div "Video-Call with Therapist (60 minutes)" at bounding box center [371, 345] width 240 height 18
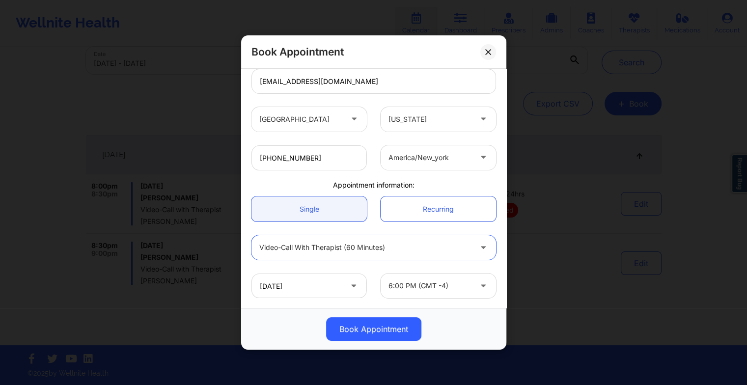
click at [431, 282] on div at bounding box center [429, 286] width 83 height 12
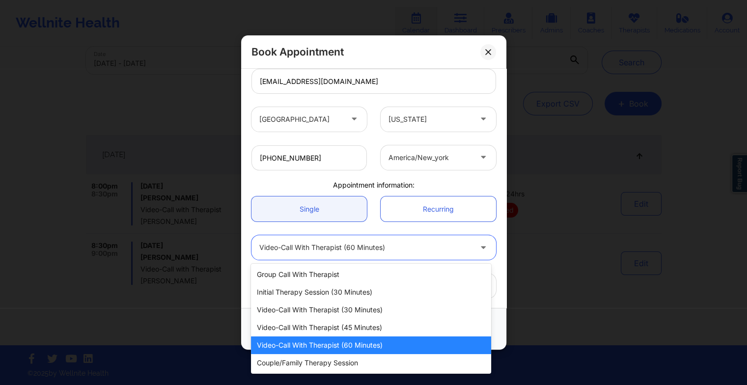
click at [336, 243] on div at bounding box center [365, 248] width 212 height 12
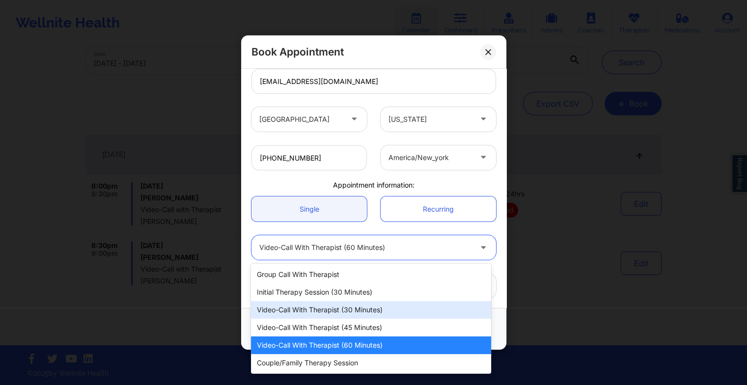
click at [324, 305] on div "Video-Call with Therapist (30 minutes)" at bounding box center [371, 310] width 240 height 18
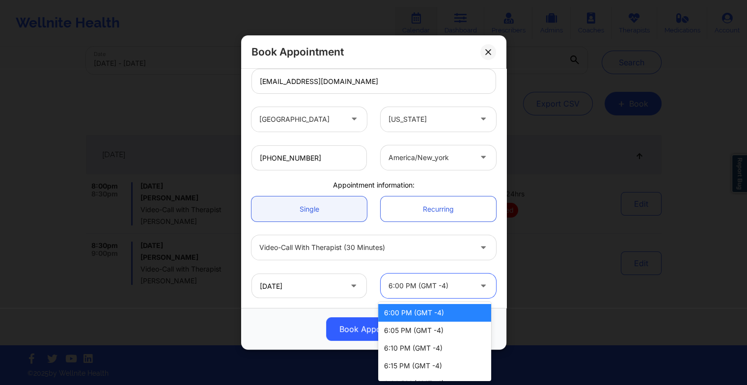
click at [425, 290] on div at bounding box center [429, 286] width 83 height 12
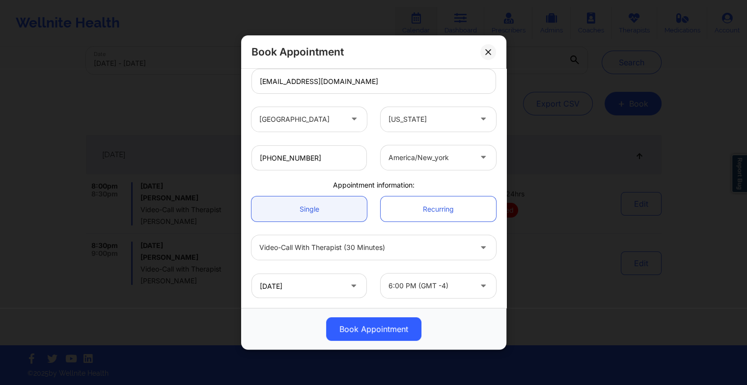
click at [370, 300] on div "[DATE] 6:00 PM (GMT -4)" at bounding box center [374, 286] width 258 height 38
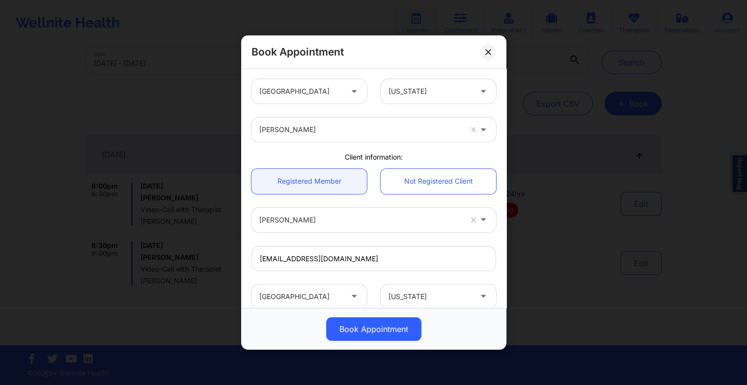
scroll to position [177, 0]
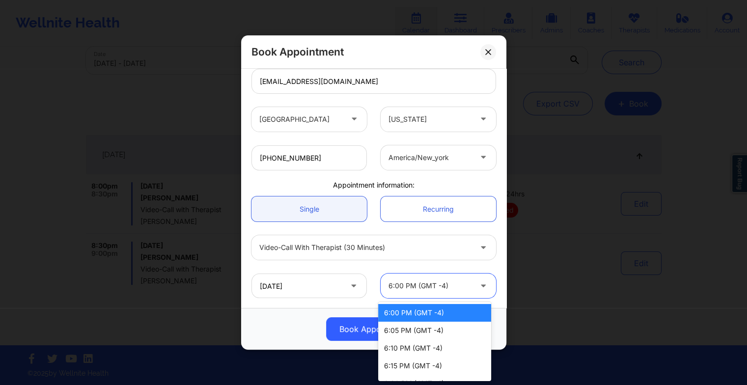
click at [428, 282] on div at bounding box center [429, 286] width 83 height 12
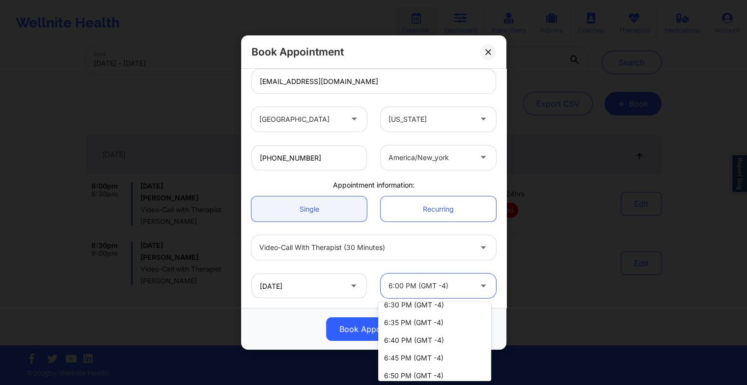
scroll to position [0, 0]
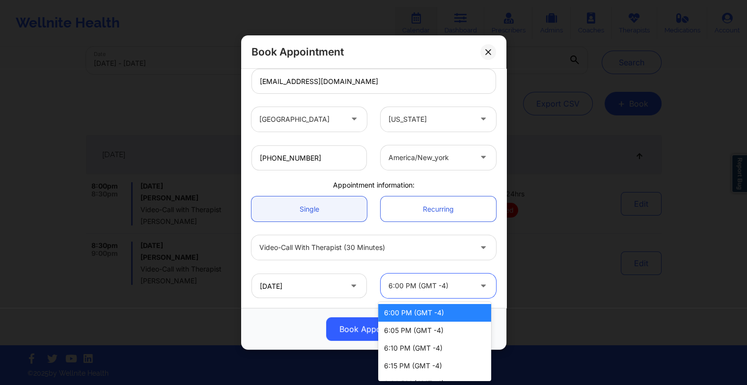
click at [419, 315] on div "6:00 PM (GMT -4)" at bounding box center [434, 313] width 113 height 18
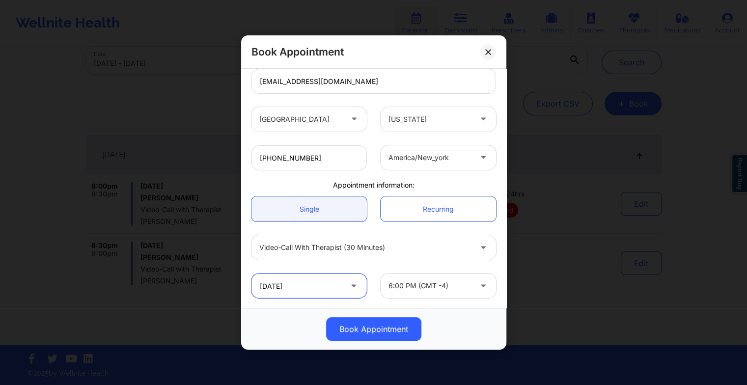
click at [349, 292] on input "[DATE]" at bounding box center [308, 286] width 115 height 25
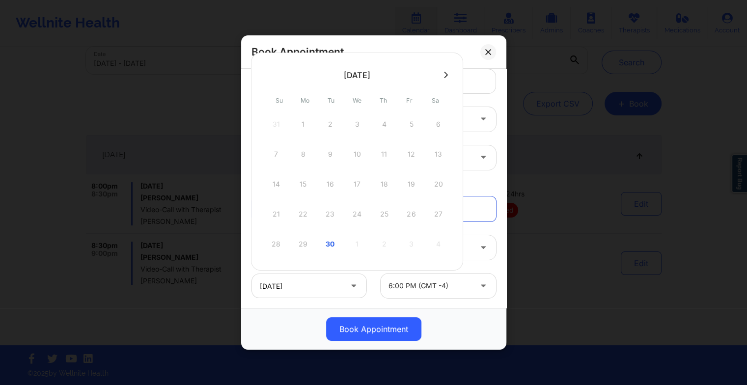
click at [448, 75] on icon at bounding box center [446, 74] width 4 height 7
click at [357, 125] on div "1" at bounding box center [357, 124] width 25 height 28
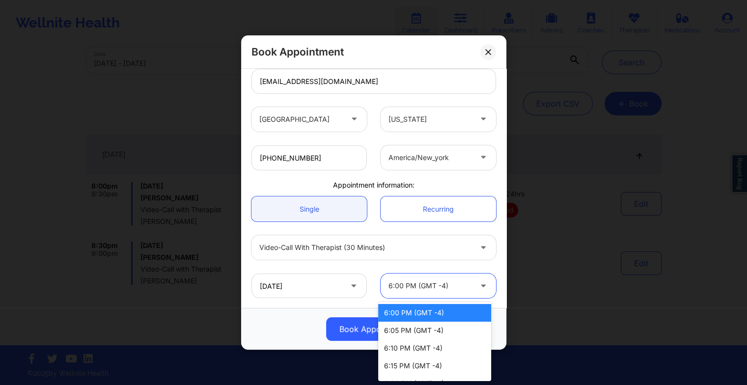
click at [423, 284] on div at bounding box center [429, 286] width 83 height 12
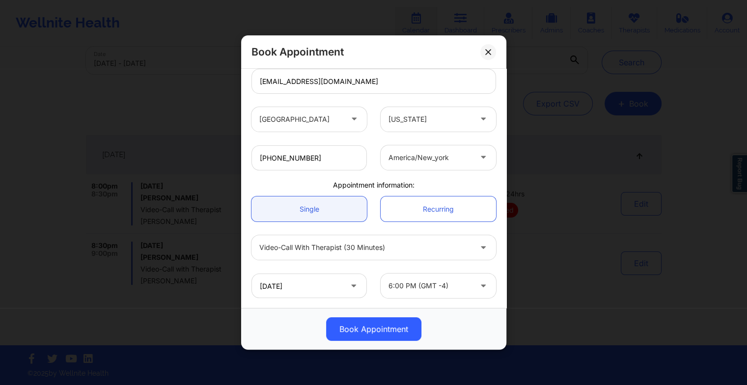
click at [369, 288] on div "[DATE]" at bounding box center [309, 286] width 129 height 25
click at [485, 46] on button at bounding box center [488, 52] width 16 height 16
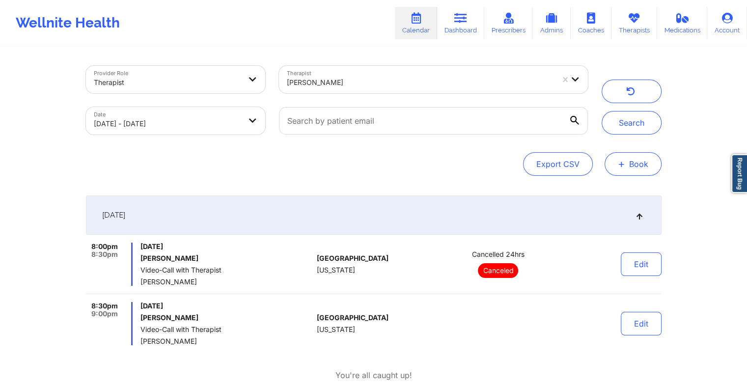
click at [631, 157] on button "+ Book" at bounding box center [633, 164] width 57 height 24
click at [625, 186] on div "Therapy Session Doctor Consultation" at bounding box center [616, 203] width 90 height 45
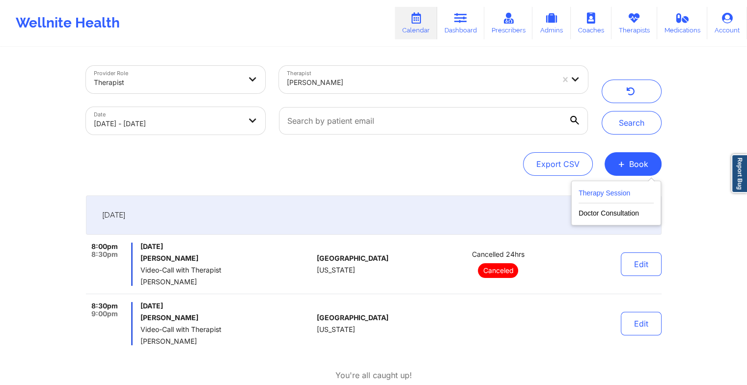
click at [625, 198] on button "Therapy Session" at bounding box center [616, 195] width 75 height 16
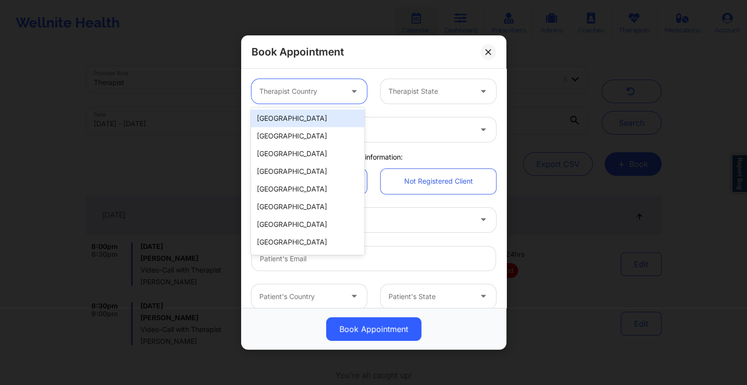
click at [329, 85] on div at bounding box center [300, 91] width 83 height 12
click at [336, 120] on div "[GEOGRAPHIC_DATA]" at bounding box center [307, 119] width 113 height 18
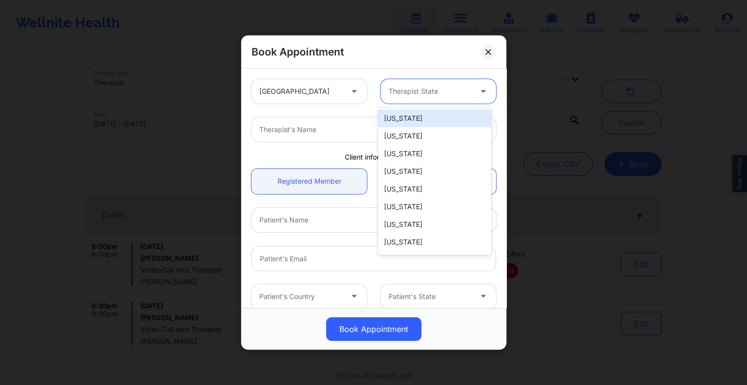
click at [389, 100] on div "Therapist State" at bounding box center [427, 91] width 92 height 25
type input "new"
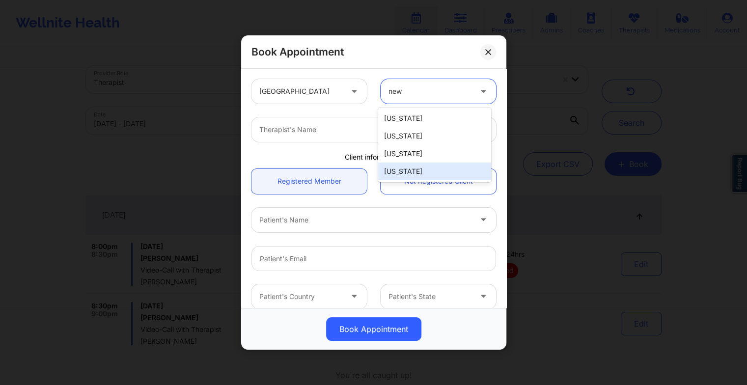
click at [408, 165] on div "[US_STATE]" at bounding box center [434, 172] width 113 height 18
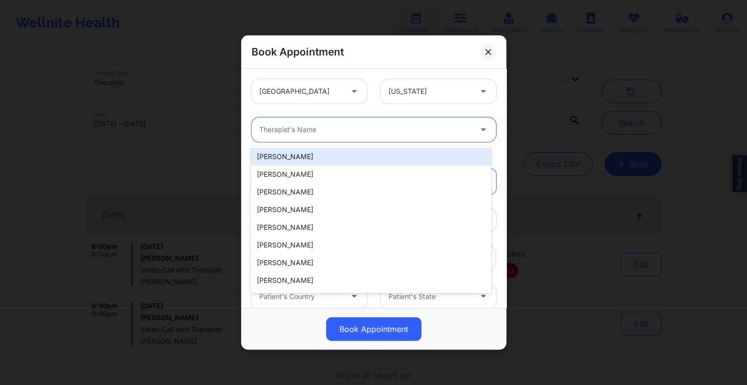
click at [320, 132] on div at bounding box center [365, 130] width 212 height 12
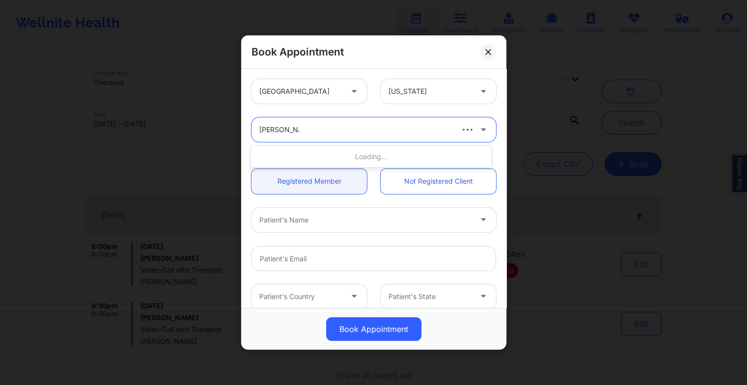
type input "[PERSON_NAME]"
click at [332, 156] on div "[PERSON_NAME]" at bounding box center [371, 157] width 240 height 18
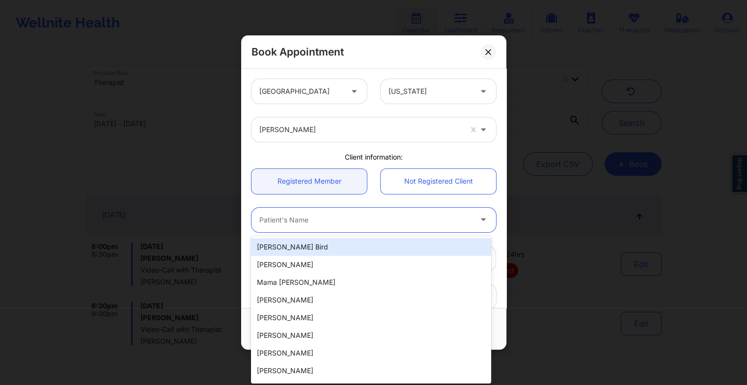
click at [334, 214] on div at bounding box center [365, 220] width 212 height 12
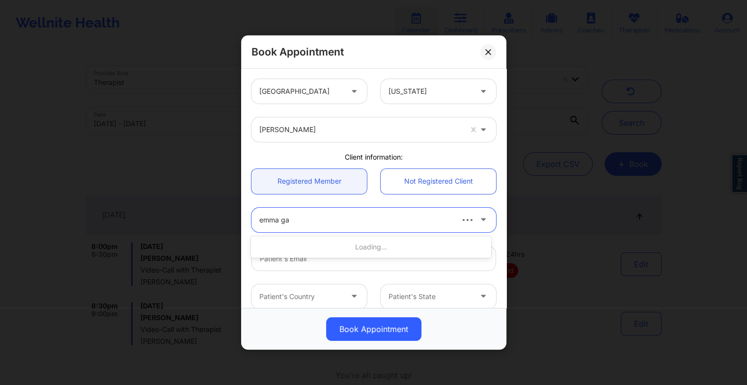
type input "[PERSON_NAME]"
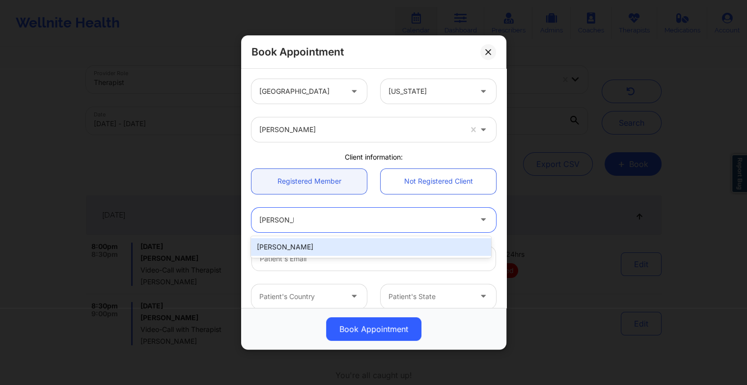
click at [341, 250] on div "[PERSON_NAME]" at bounding box center [371, 247] width 240 height 18
type input "[EMAIL_ADDRESS][DOMAIN_NAME]"
type input "[PHONE_NUMBER]"
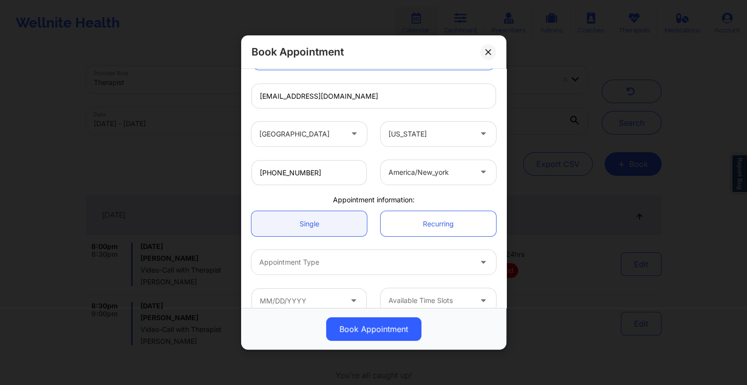
scroll to position [177, 0]
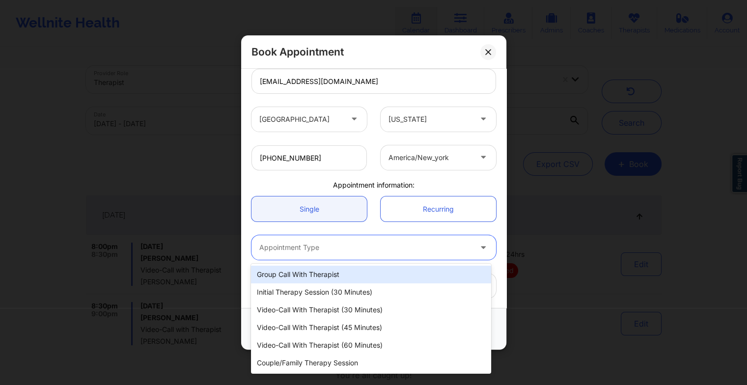
click at [345, 246] on div at bounding box center [365, 248] width 212 height 12
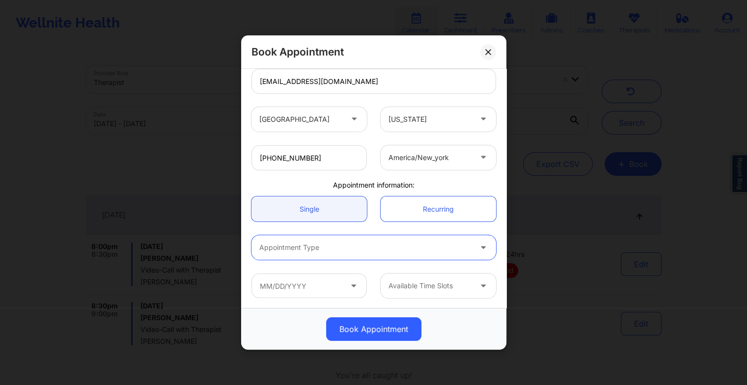
click at [345, 246] on div at bounding box center [365, 248] width 212 height 12
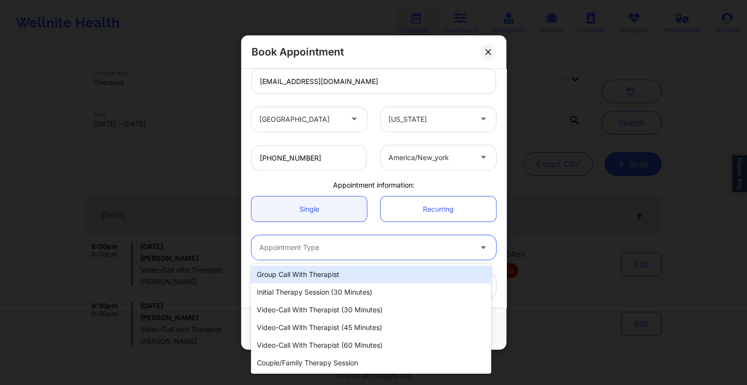
click at [345, 248] on div at bounding box center [365, 248] width 212 height 12
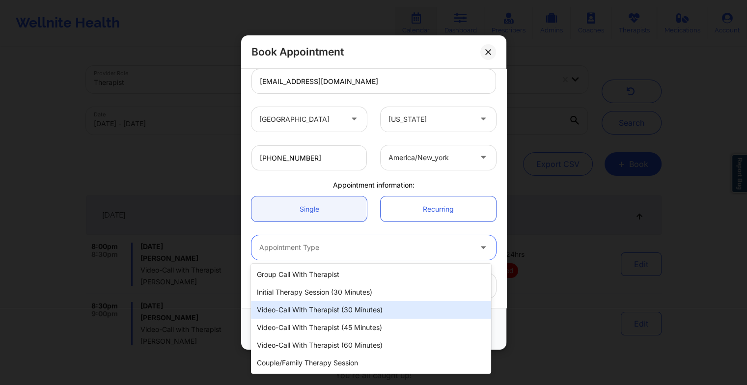
click at [344, 311] on div "Video-Call with Therapist (30 minutes)" at bounding box center [371, 310] width 240 height 18
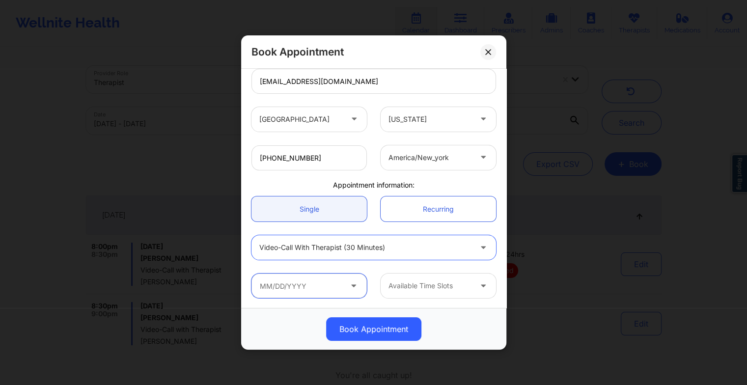
click at [319, 289] on input "text" at bounding box center [308, 286] width 115 height 25
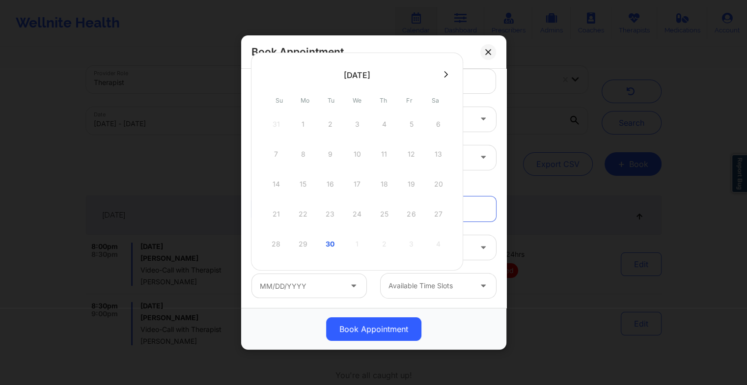
click at [450, 76] on button at bounding box center [446, 74] width 10 height 8
click at [357, 126] on div "1" at bounding box center [357, 124] width 25 height 28
type input "[DATE]"
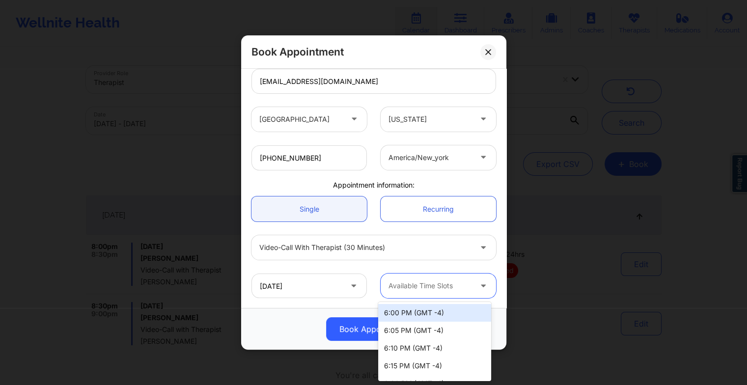
click at [402, 287] on div at bounding box center [429, 286] width 83 height 12
click at [410, 308] on div "6:00 PM (GMT -4)" at bounding box center [434, 313] width 113 height 18
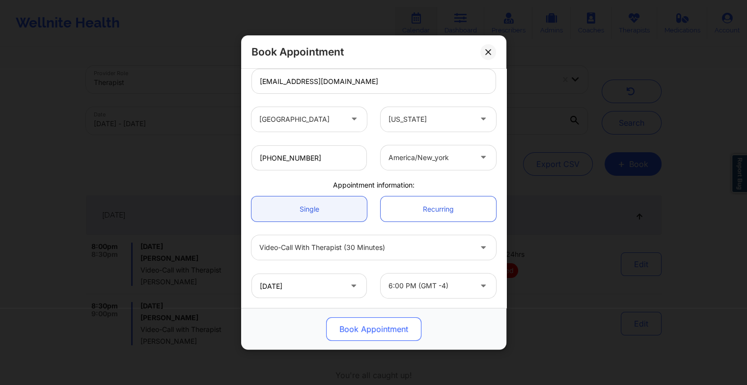
click at [371, 330] on button "Book Appointment" at bounding box center [373, 329] width 95 height 24
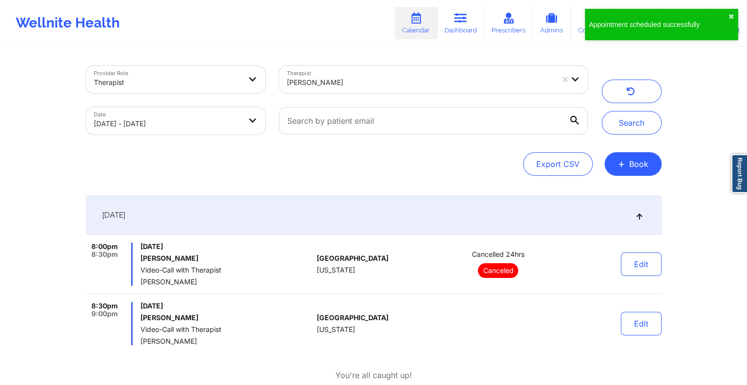
select select "2025-8"
select select "2025-9"
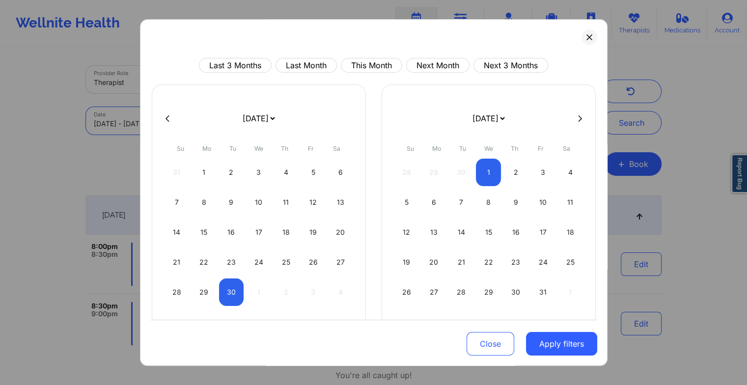
click at [184, 118] on body "Appointment scheduled successfully ✖︎ Wellnite Health Calendar Dashboard Prescr…" at bounding box center [373, 192] width 747 height 385
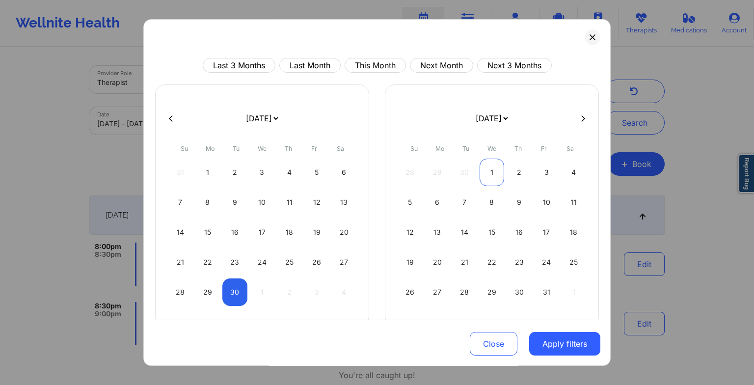
click at [493, 173] on div "1" at bounding box center [492, 173] width 25 height 28
select select "2025-9"
select select "2025-10"
select select "2025-9"
select select "2025-10"
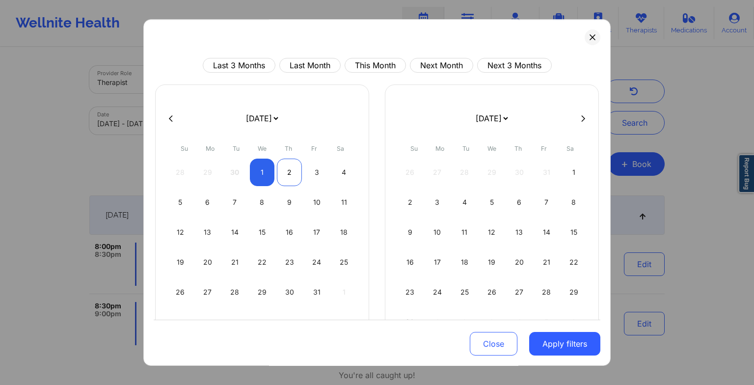
click at [289, 177] on div "2" at bounding box center [289, 173] width 25 height 28
select select "2025-9"
select select "2025-10"
click at [554, 345] on button "Apply filters" at bounding box center [564, 344] width 71 height 24
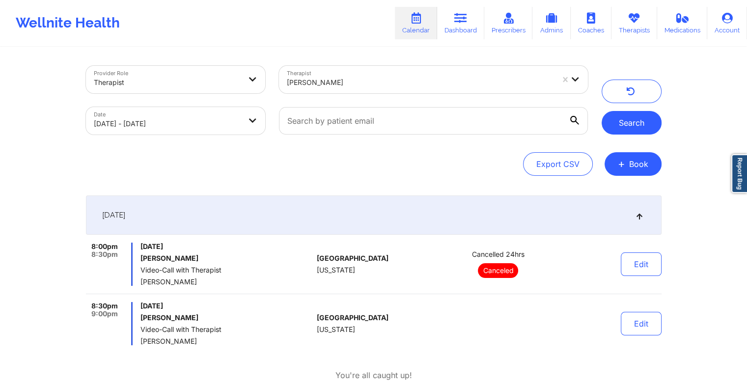
click at [630, 124] on button "Search" at bounding box center [632, 123] width 60 height 24
